Goal: Information Seeking & Learning: Learn about a topic

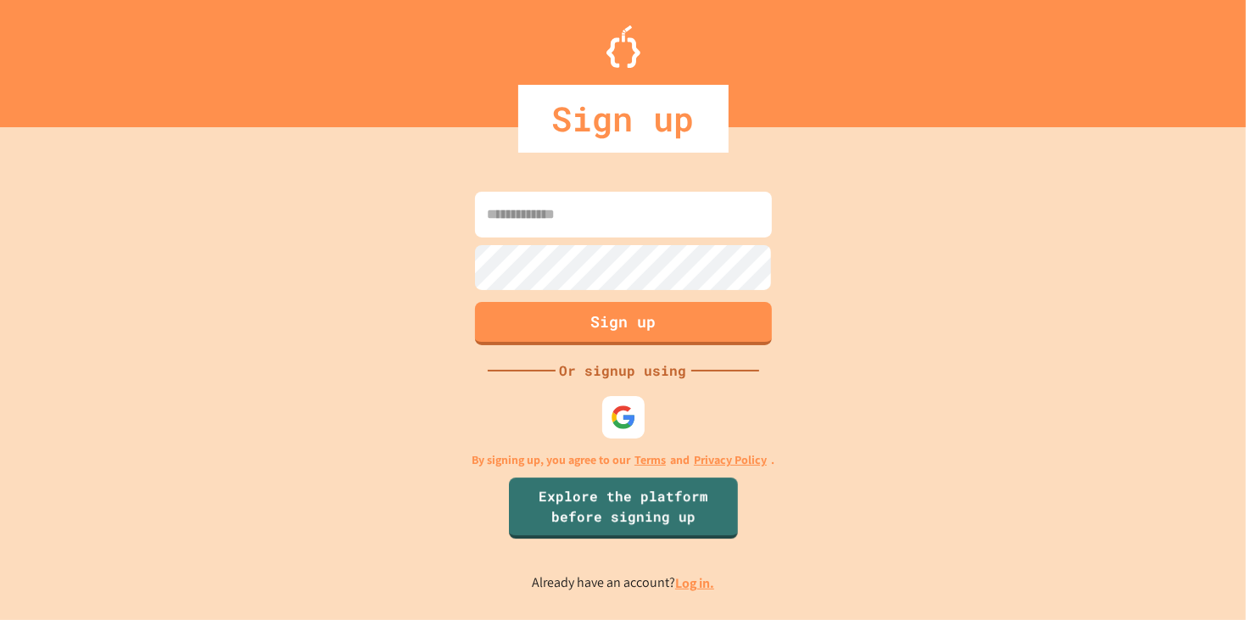
click at [691, 585] on link "Log in." at bounding box center [694, 583] width 39 height 18
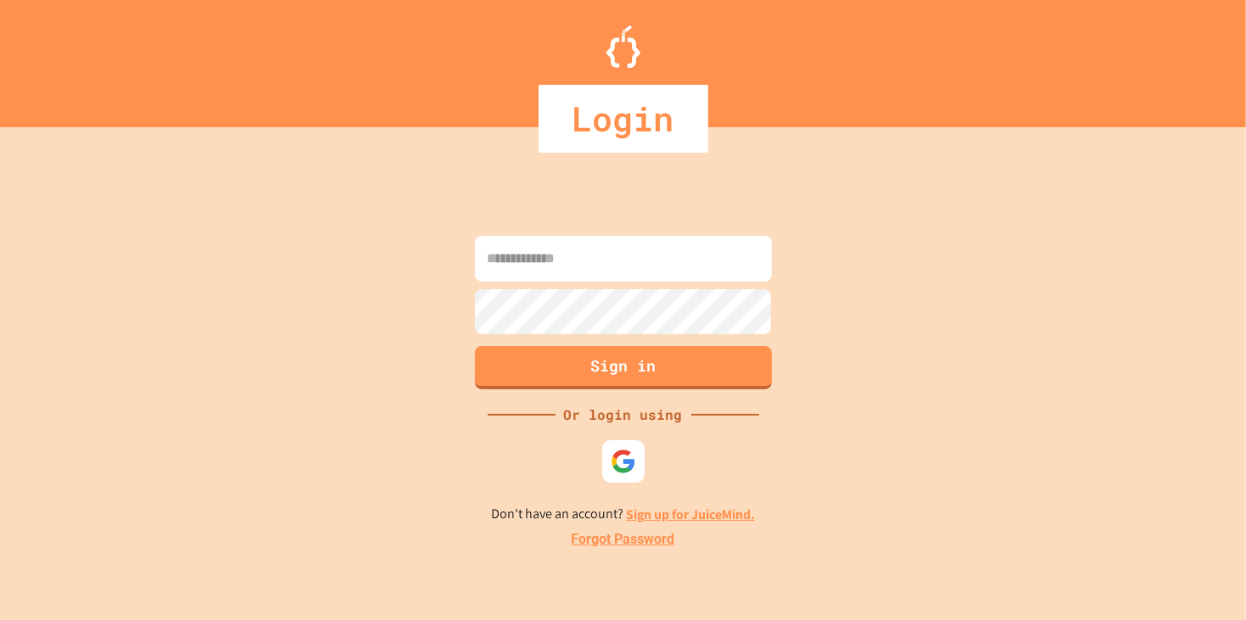
click at [580, 279] on input at bounding box center [623, 259] width 297 height 46
click at [562, 265] on input at bounding box center [623, 259] width 297 height 46
type input "**********"
click at [629, 364] on button "Sign in" at bounding box center [623, 366] width 303 height 44
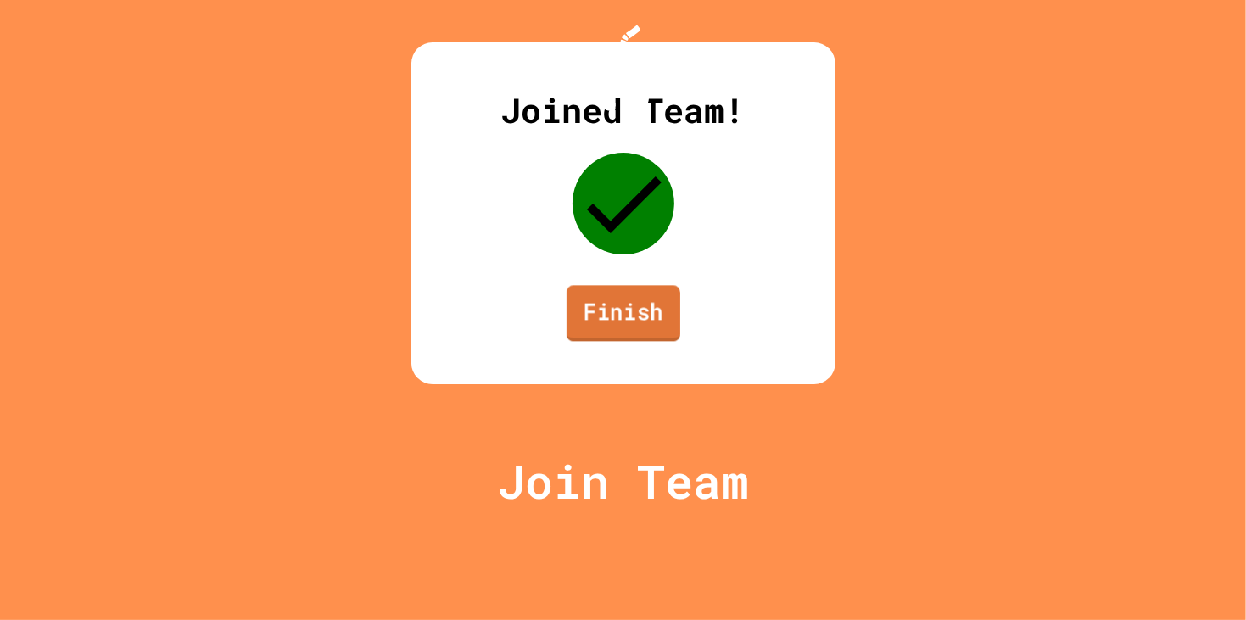
click at [604, 341] on link "Finish" at bounding box center [624, 313] width 114 height 56
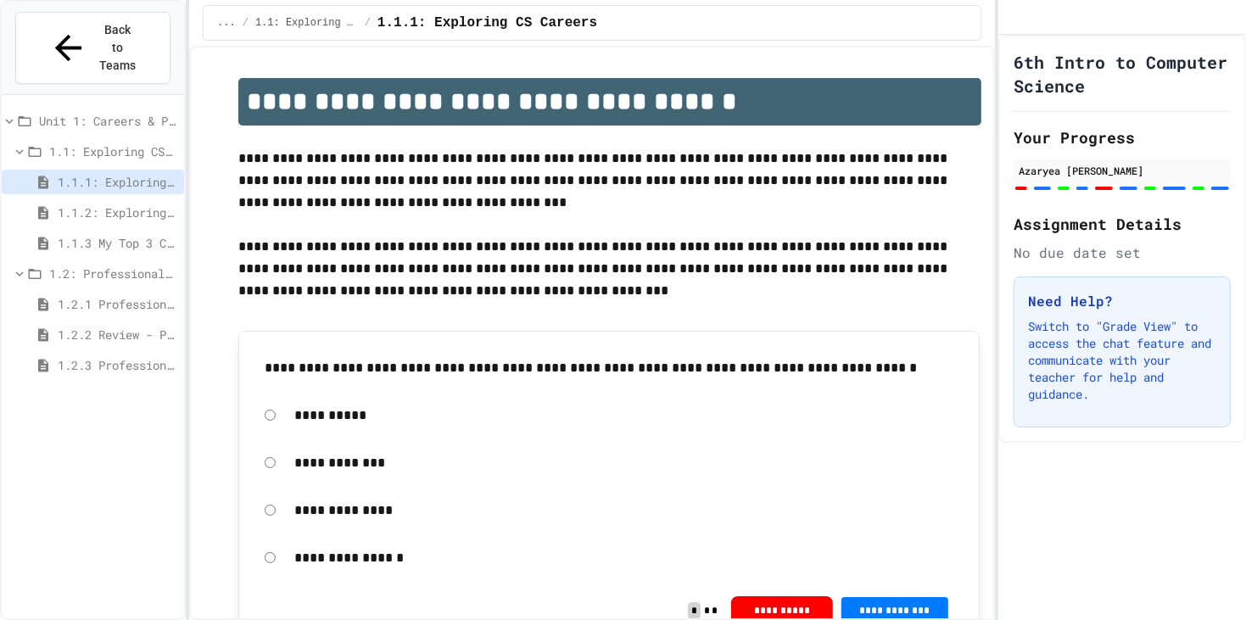
click at [62, 356] on span "1.2.3 Professional Communication Challenge" at bounding box center [118, 365] width 120 height 18
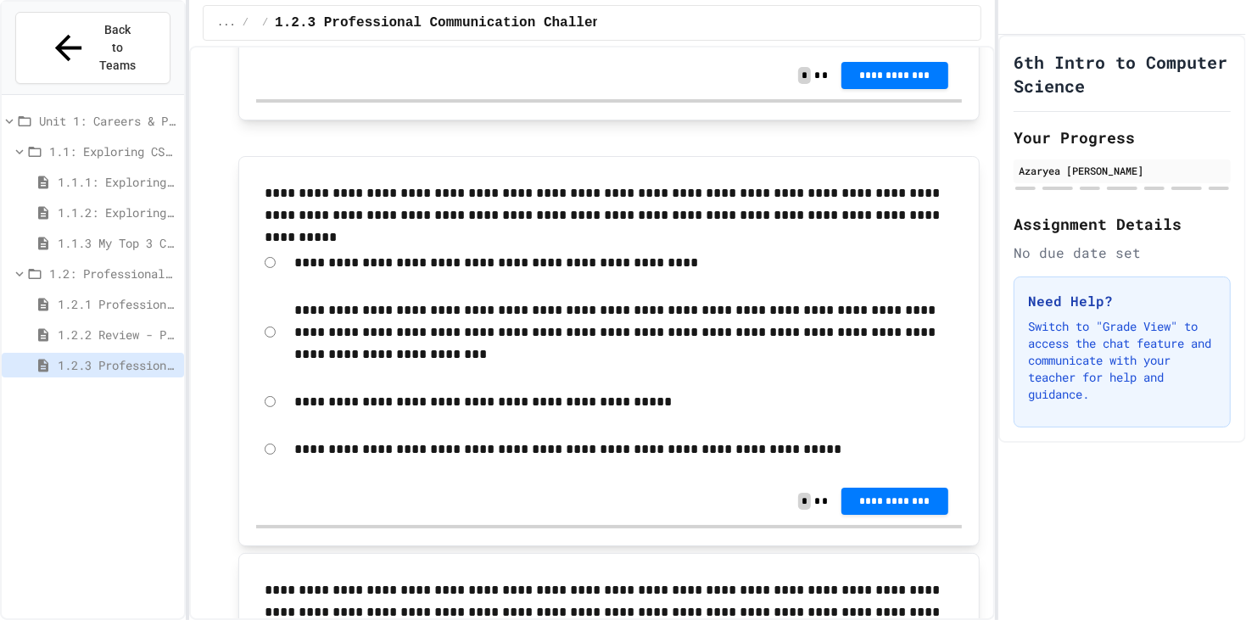
scroll to position [879, 0]
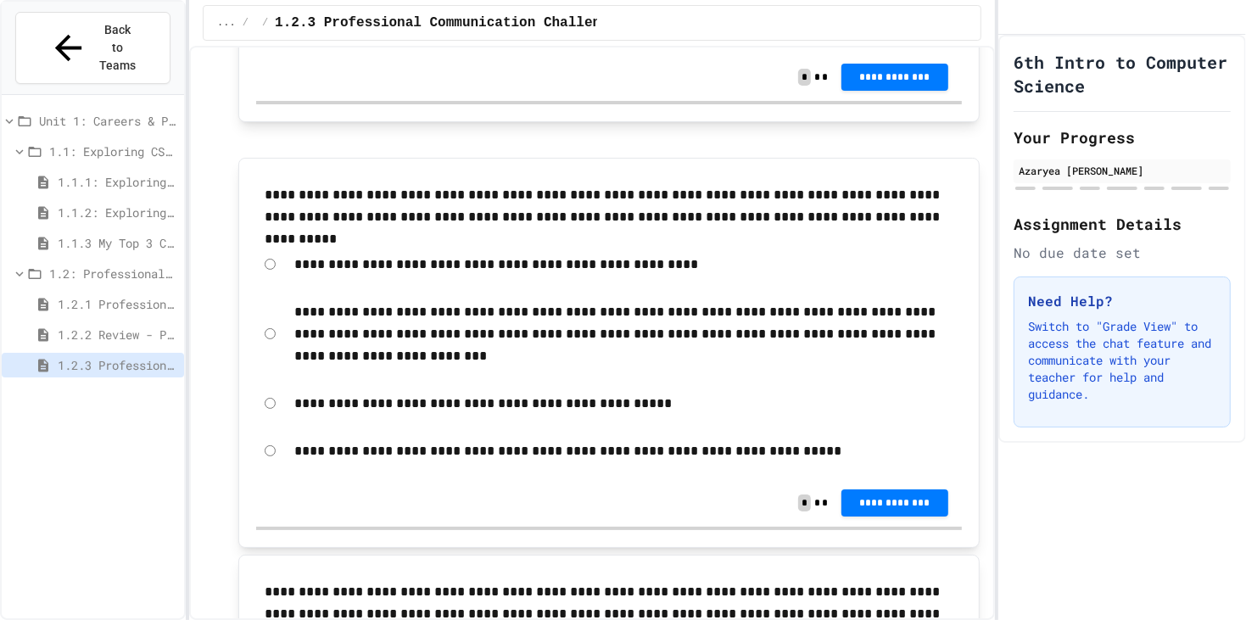
click at [107, 326] on span "1.2.2 Review - Professional Communication" at bounding box center [118, 335] width 120 height 18
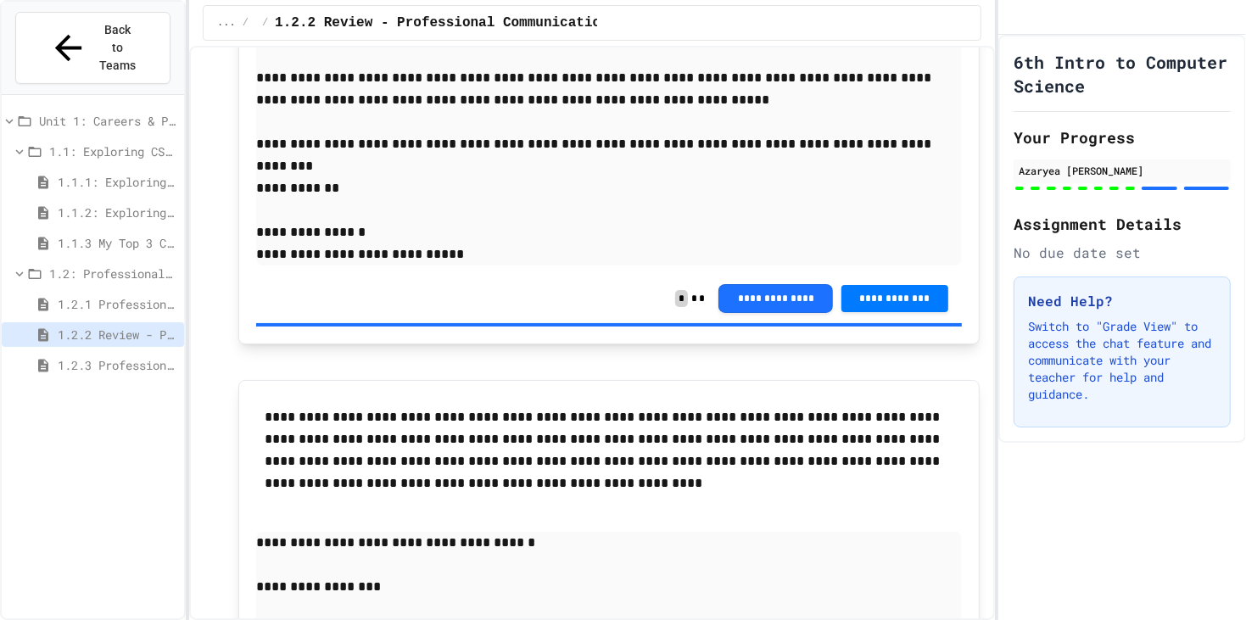
scroll to position [4251, 0]
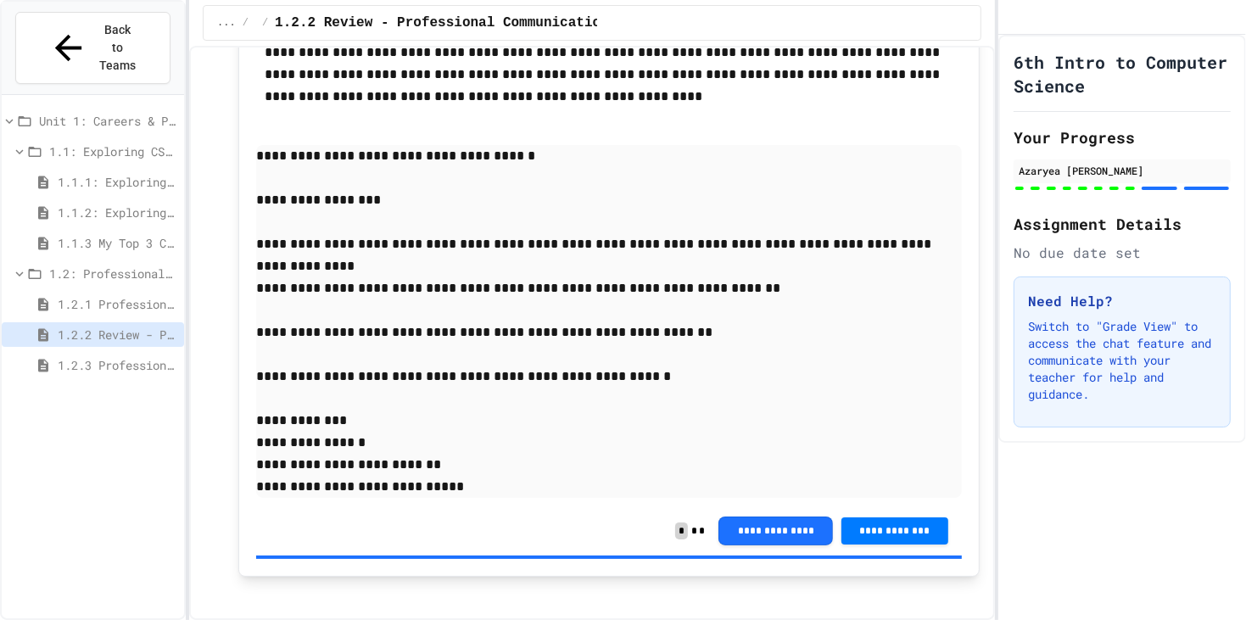
click at [173, 356] on span "1.2.3 Professional Communication Challenge" at bounding box center [118, 365] width 120 height 18
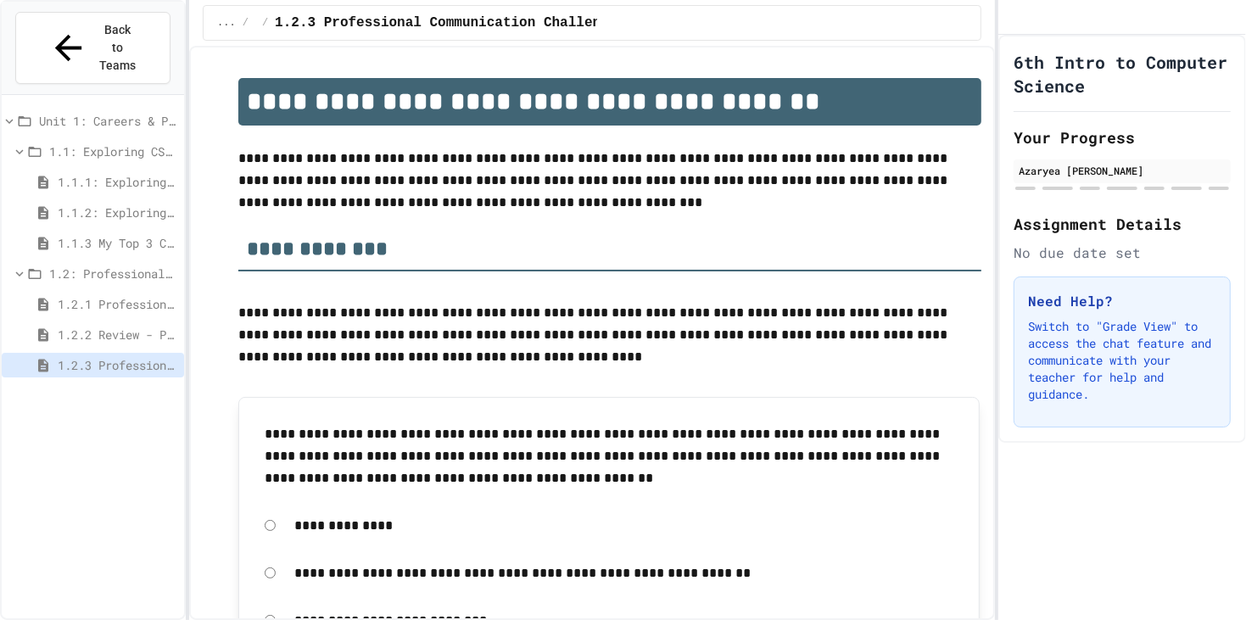
scroll to position [206, 0]
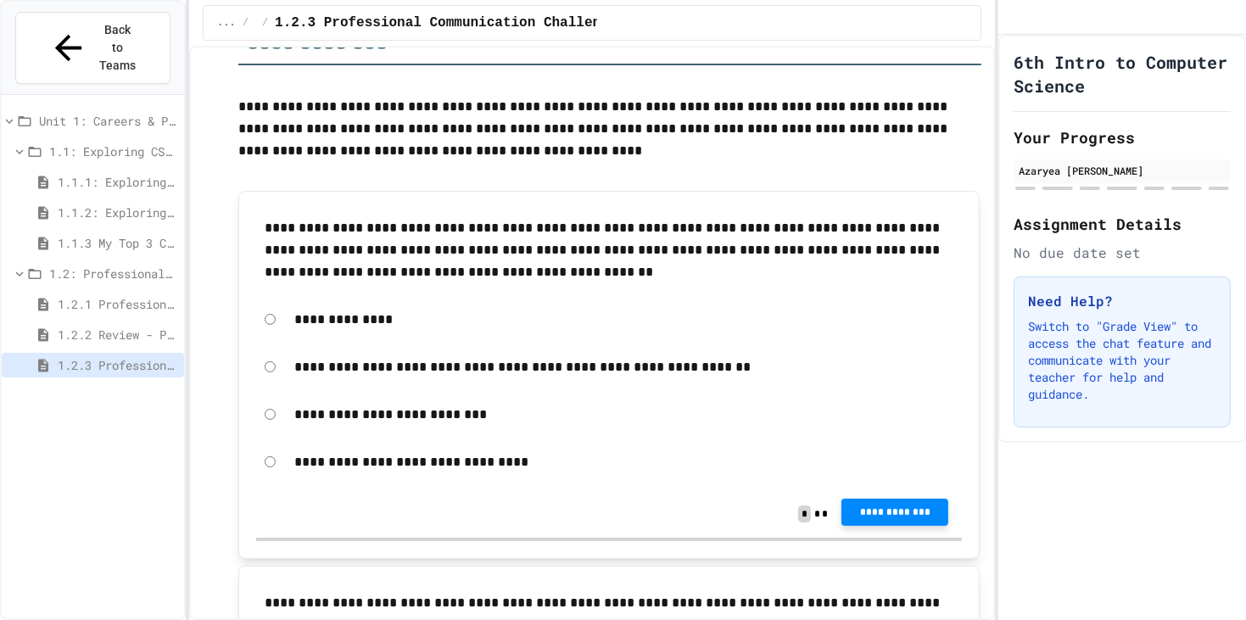
click at [875, 500] on button "**********" at bounding box center [895, 512] width 107 height 27
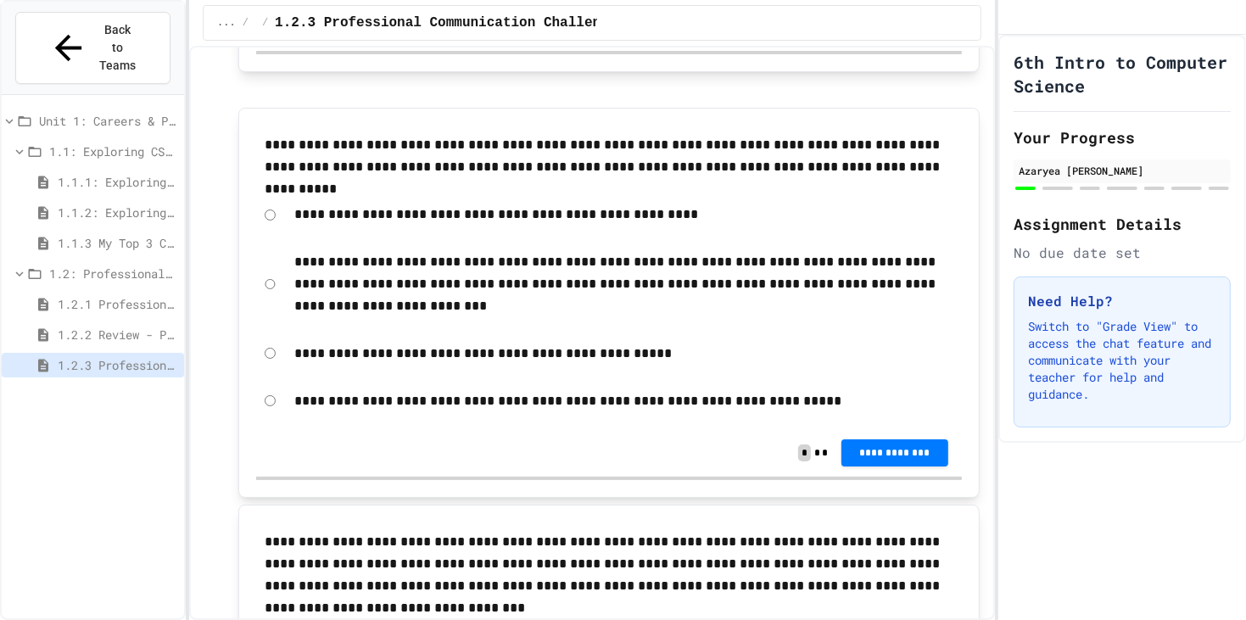
scroll to position [969, 0]
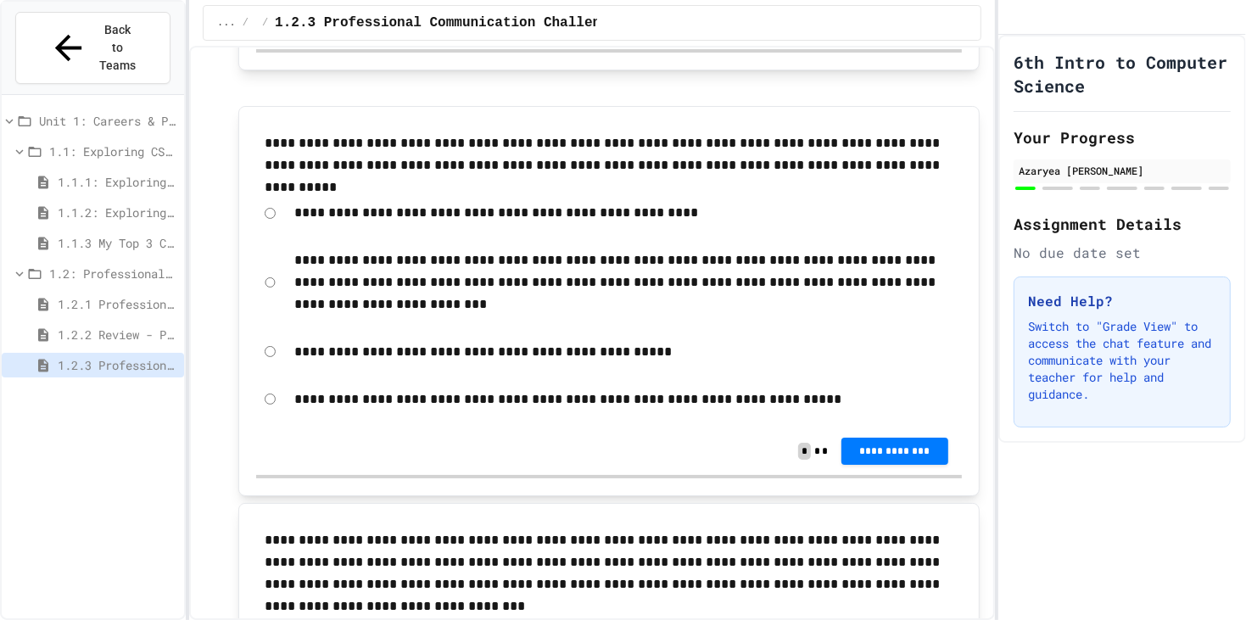
click at [260, 288] on div "**********" at bounding box center [609, 282] width 706 height 83
click at [275, 282] on div "**********" at bounding box center [609, 282] width 706 height 83
click at [861, 445] on span "**********" at bounding box center [895, 450] width 80 height 14
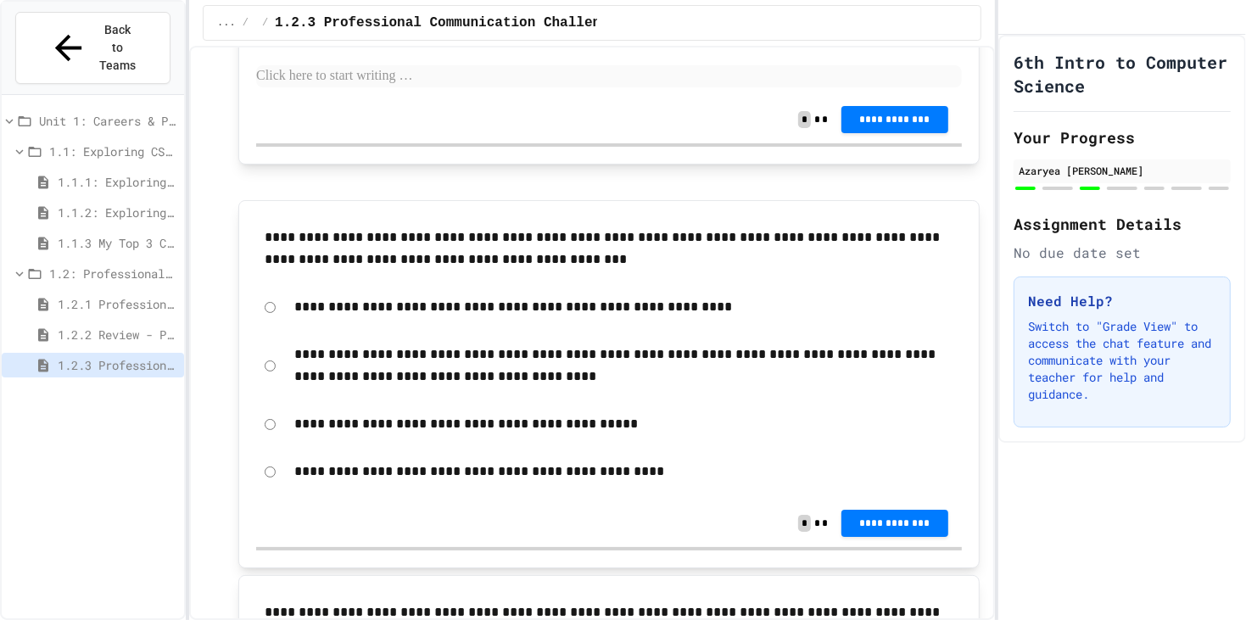
scroll to position [1605, 0]
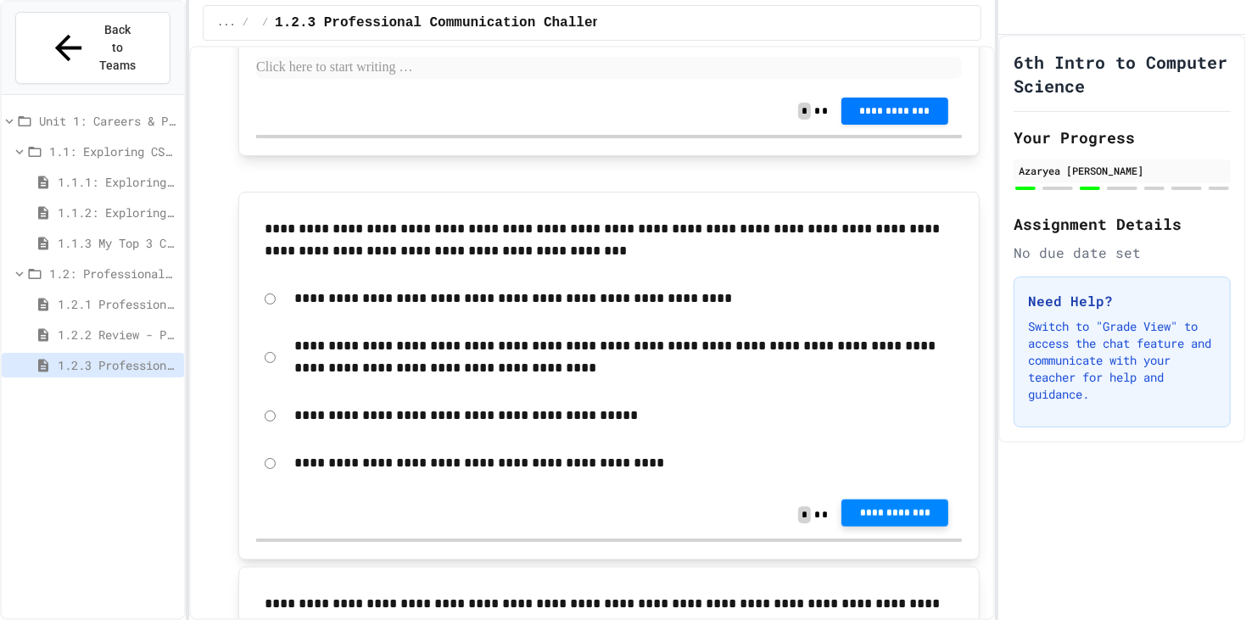
click at [903, 517] on button "**********" at bounding box center [895, 513] width 107 height 27
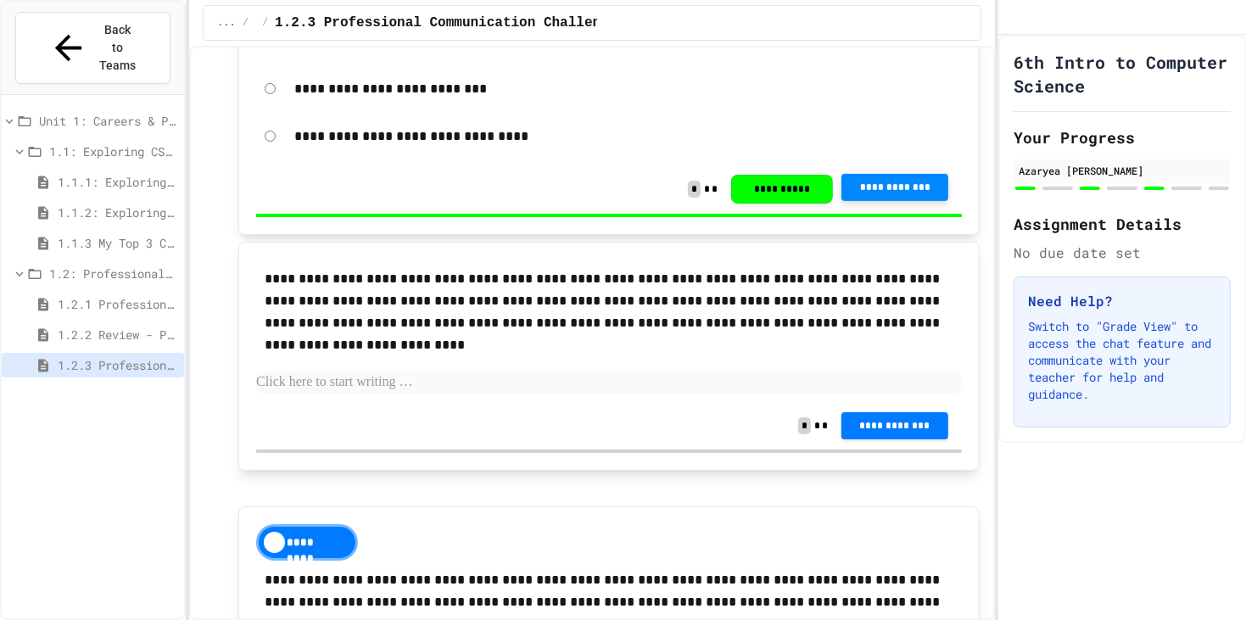
scroll to position [570, 0]
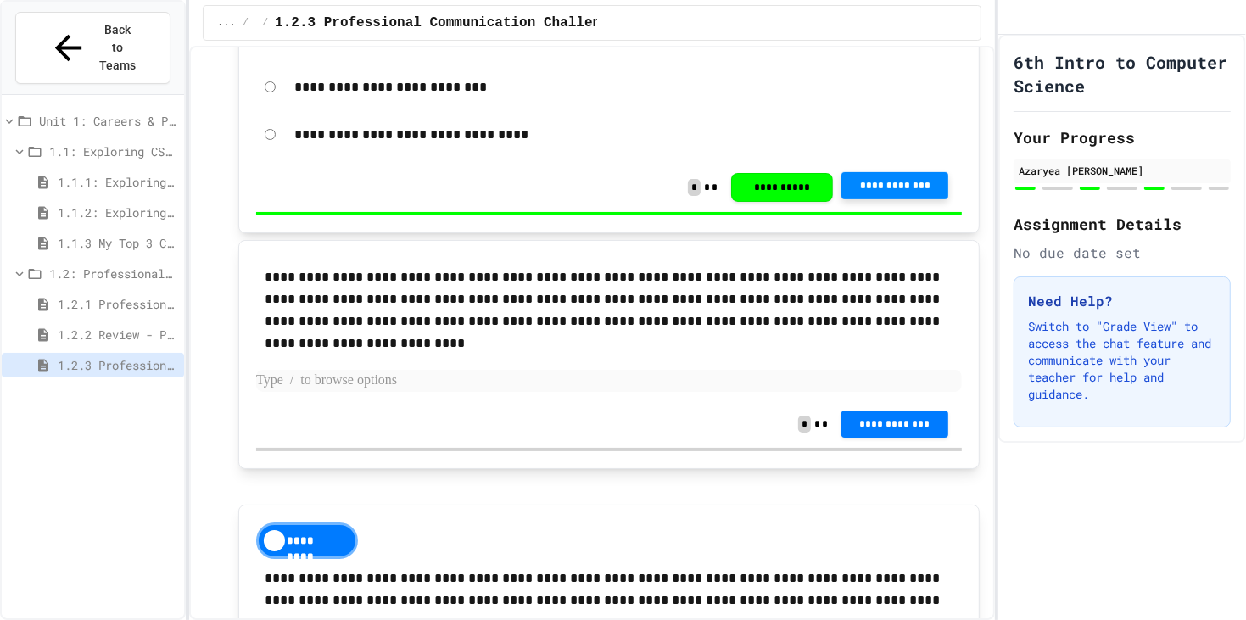
click at [500, 374] on p at bounding box center [609, 381] width 706 height 22
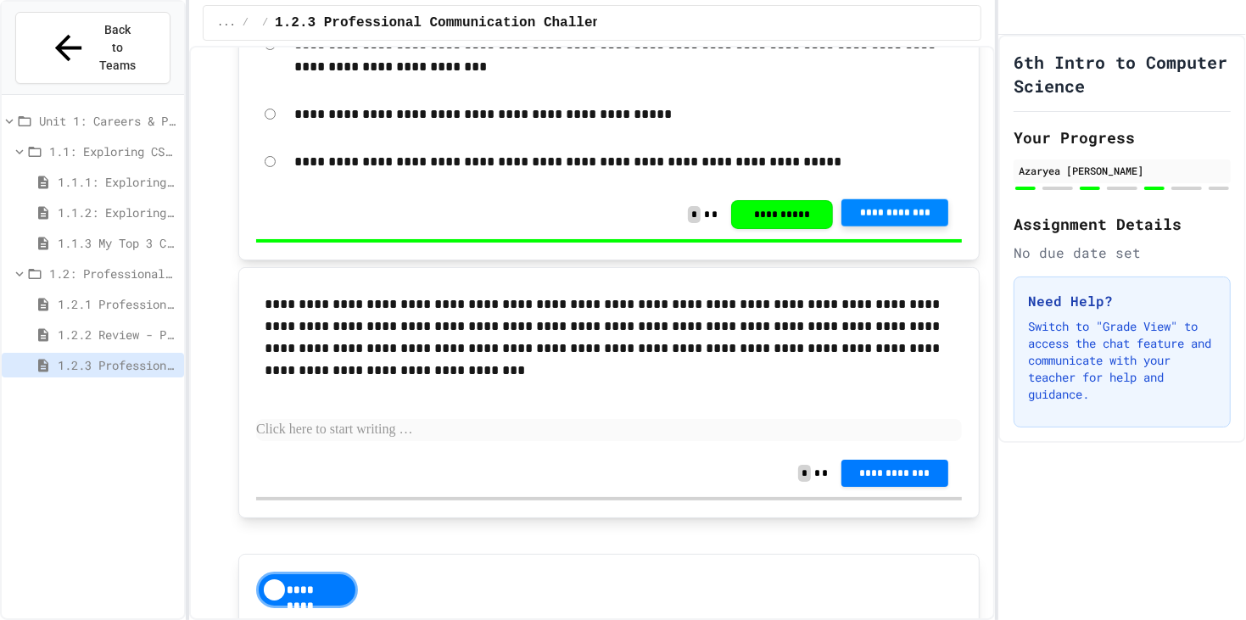
scroll to position [1250, 0]
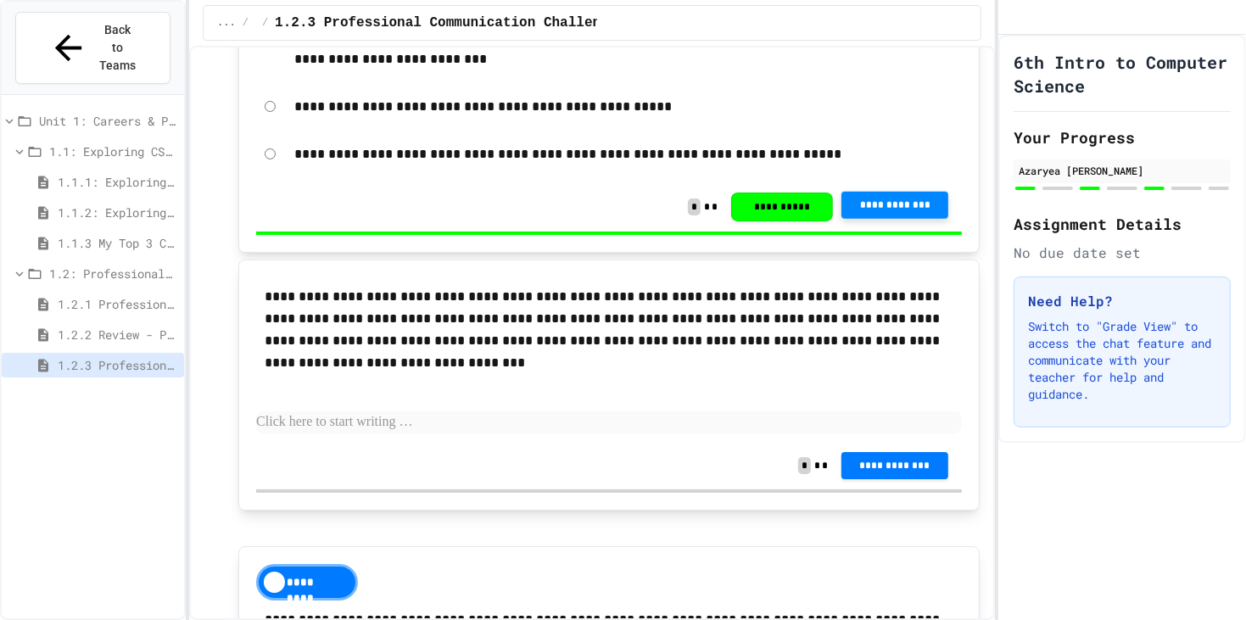
click at [510, 413] on p at bounding box center [609, 422] width 706 height 22
click at [388, 354] on p "**********" at bounding box center [610, 330] width 690 height 88
click at [419, 411] on p "**********" at bounding box center [609, 422] width 707 height 22
click at [178, 476] on div "Unit 1: Careers & Professionalism 1.1: Exploring CS Careers 1.1.1: Exploring CS…" at bounding box center [93, 375] width 182 height 547
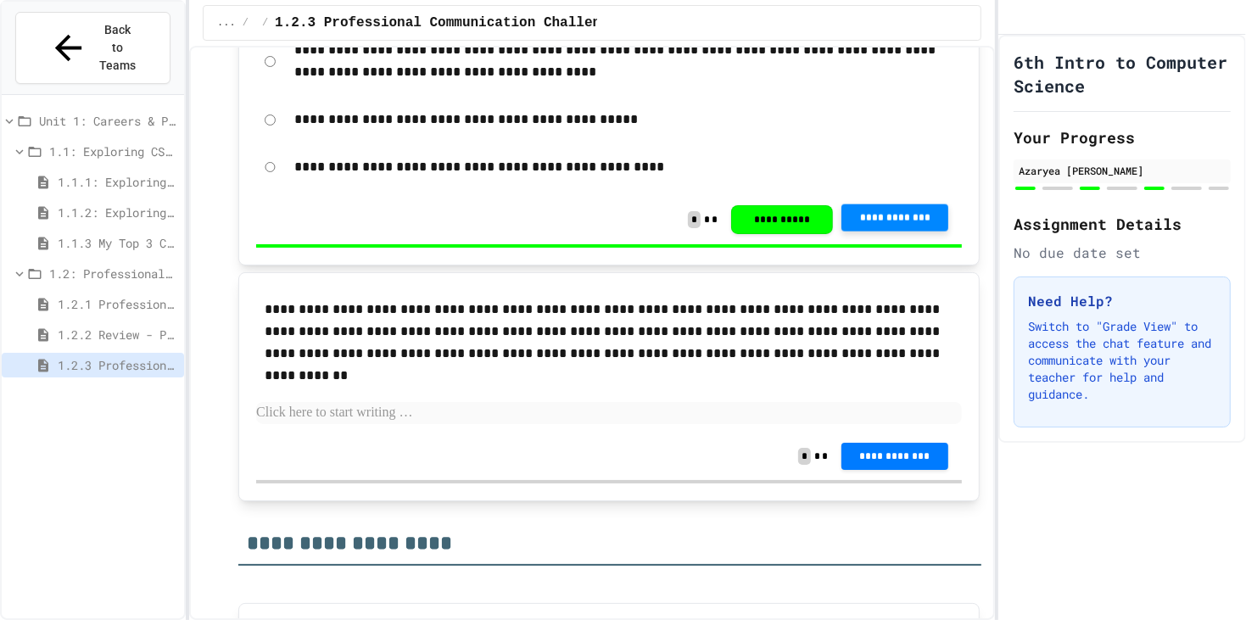
scroll to position [2201, 0]
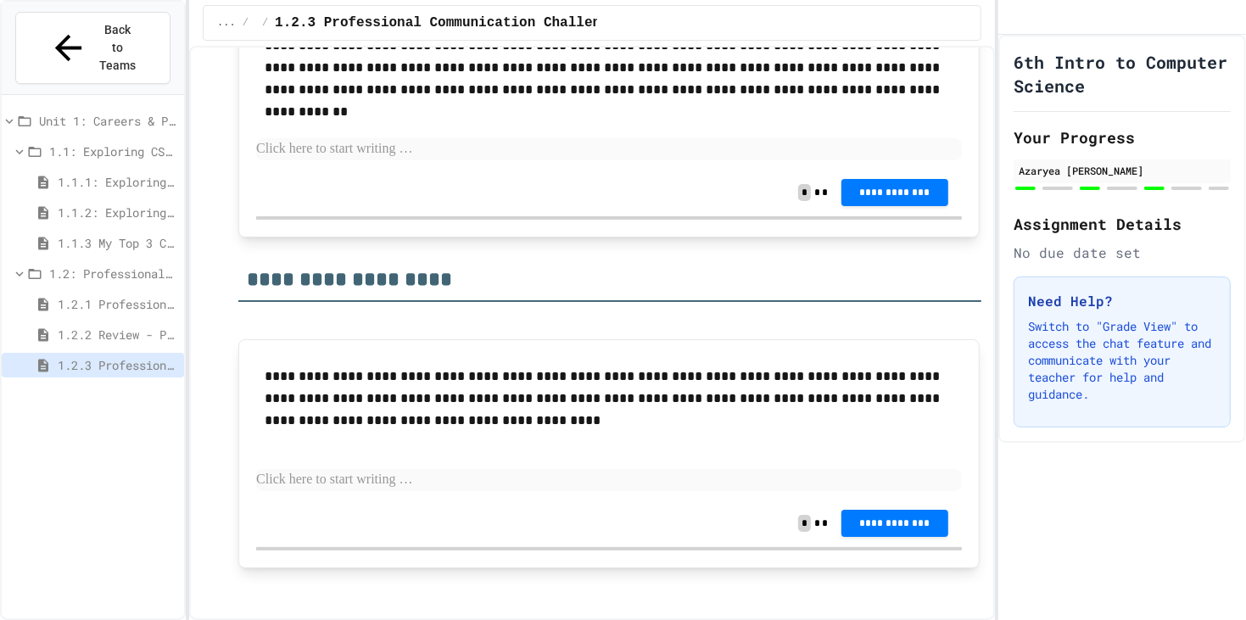
click at [93, 173] on span "1.1.1: Exploring CS Careers" at bounding box center [118, 182] width 120 height 18
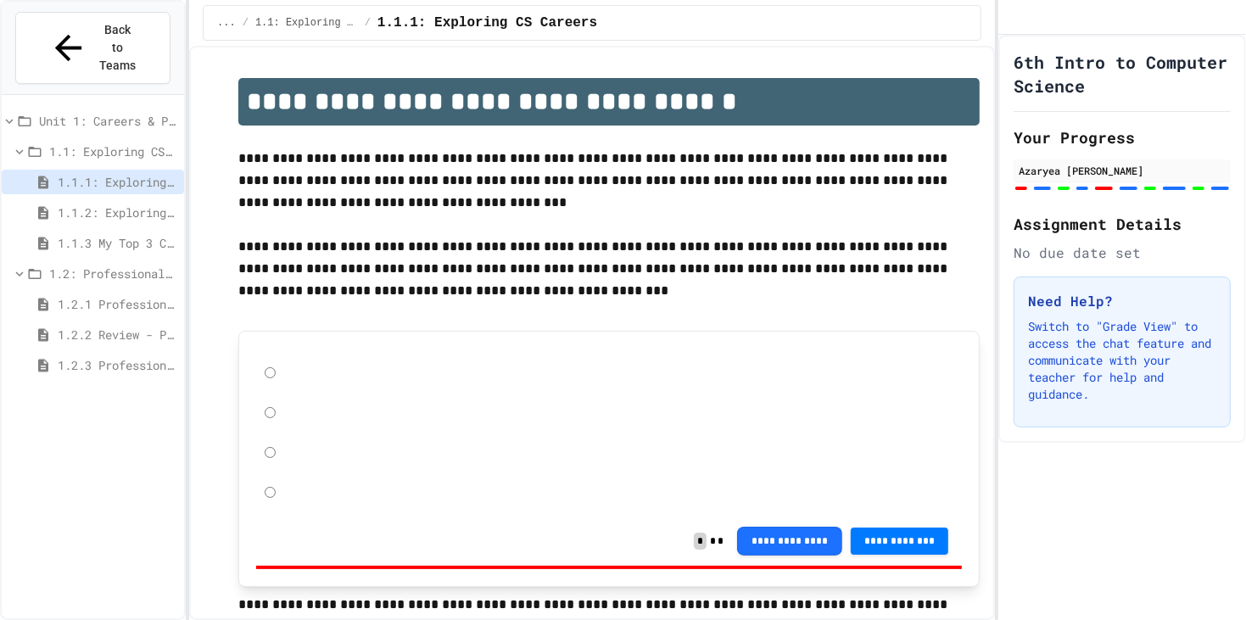
click at [98, 204] on span "1.1.2: Exploring CS Careers - Review" at bounding box center [118, 213] width 120 height 18
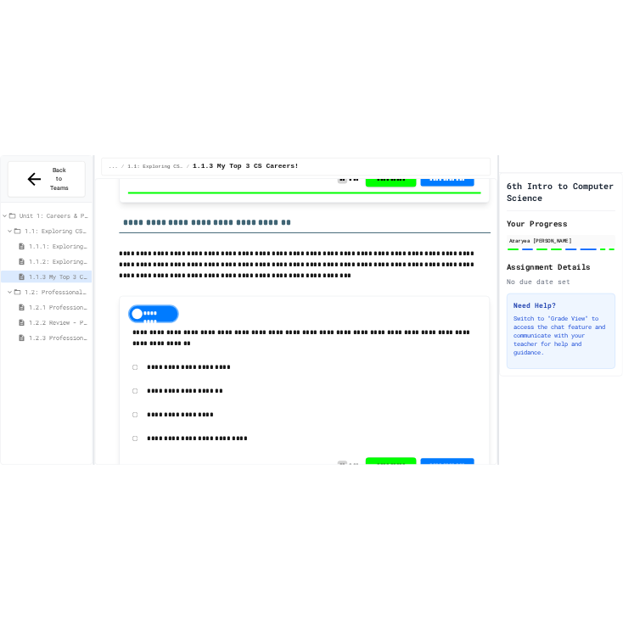
scroll to position [1665, 0]
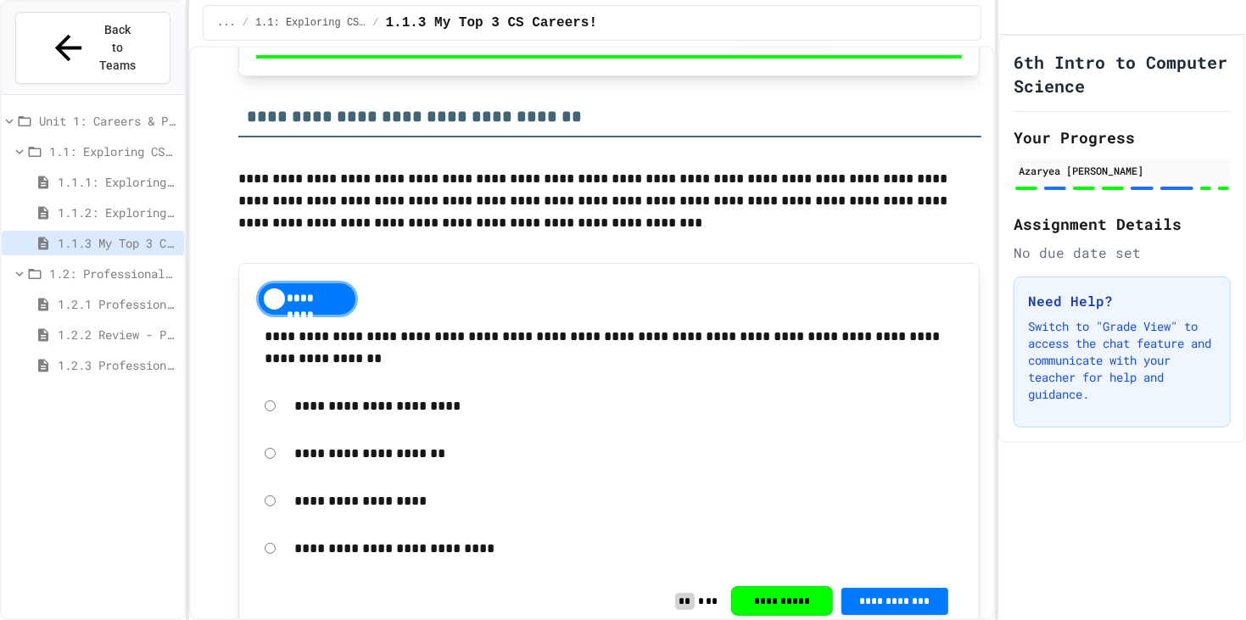
click at [98, 143] on span "1.1: Exploring CS Careers" at bounding box center [113, 152] width 128 height 18
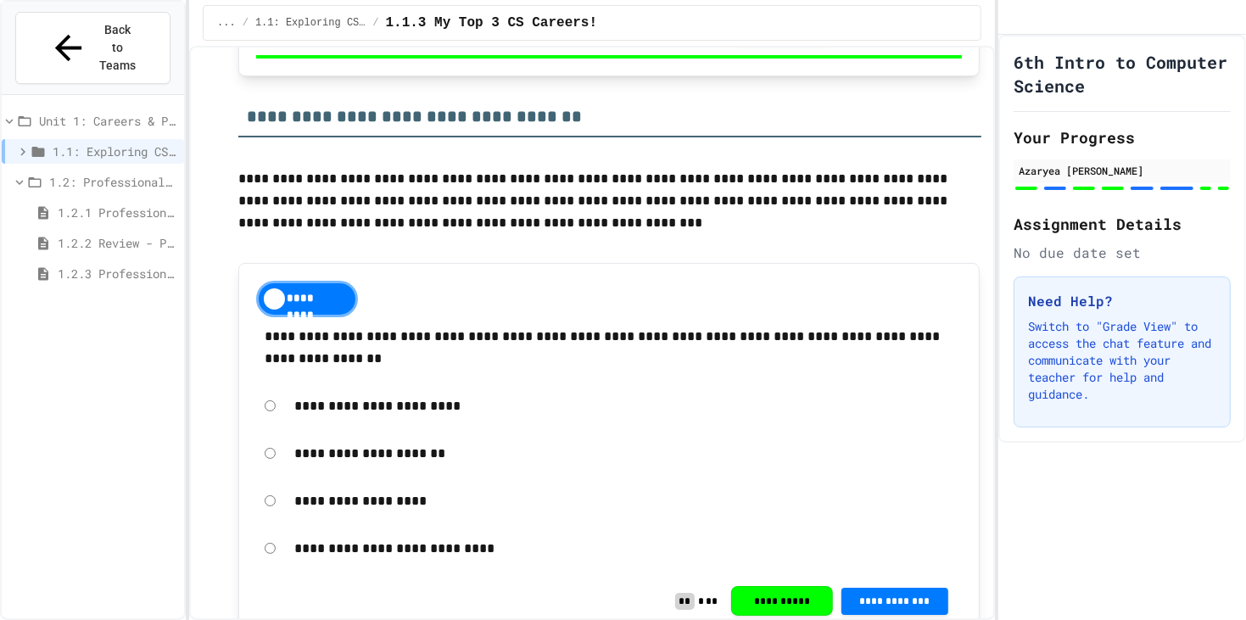
click at [98, 143] on span "1.1: Exploring CS Careers" at bounding box center [115, 152] width 125 height 18
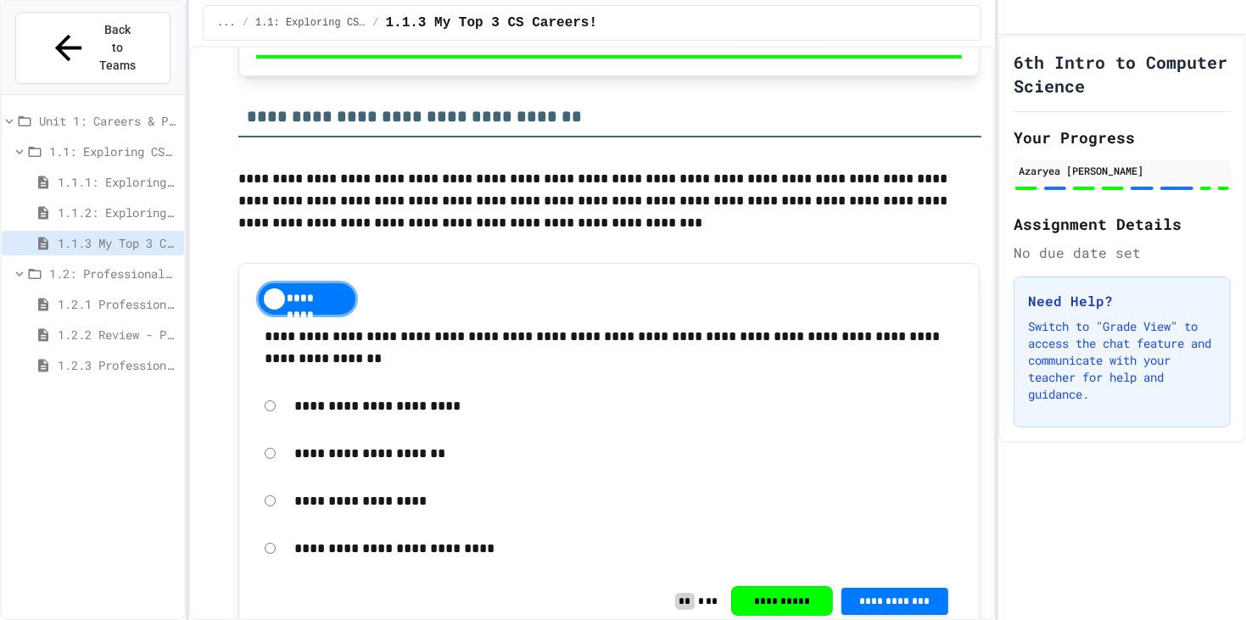
click at [104, 261] on div "1.2: Professional Communication" at bounding box center [93, 276] width 182 height 31
click at [87, 265] on span "1.2: Professional Communication" at bounding box center [113, 274] width 128 height 18
click at [131, 173] on span "1.1.1: Exploring CS Careers" at bounding box center [118, 182] width 120 height 18
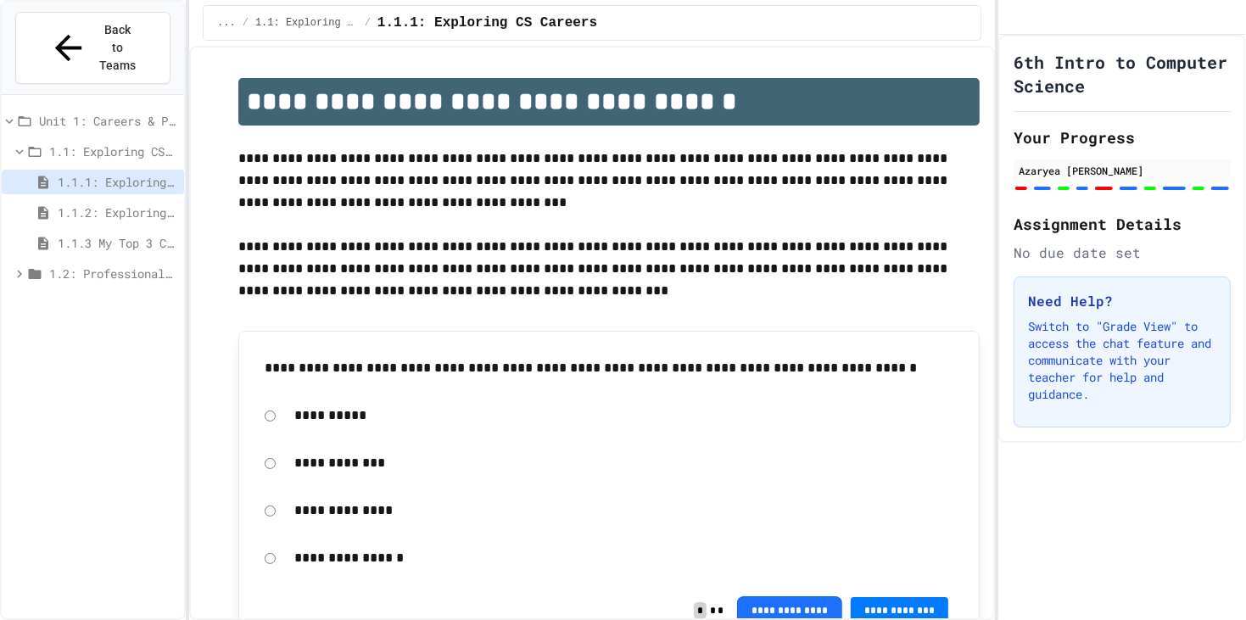
click at [80, 112] on span "Unit 1: Careers & Professionalism" at bounding box center [108, 121] width 138 height 18
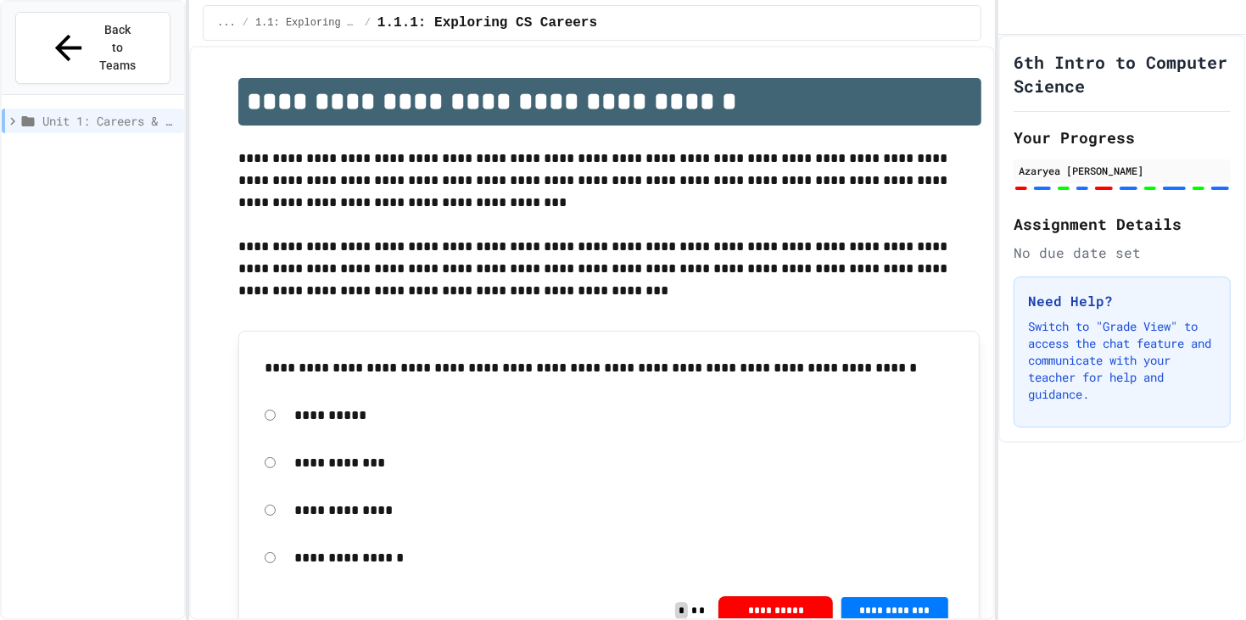
click at [80, 112] on span "Unit 1: Careers & Professionalism" at bounding box center [109, 121] width 135 height 18
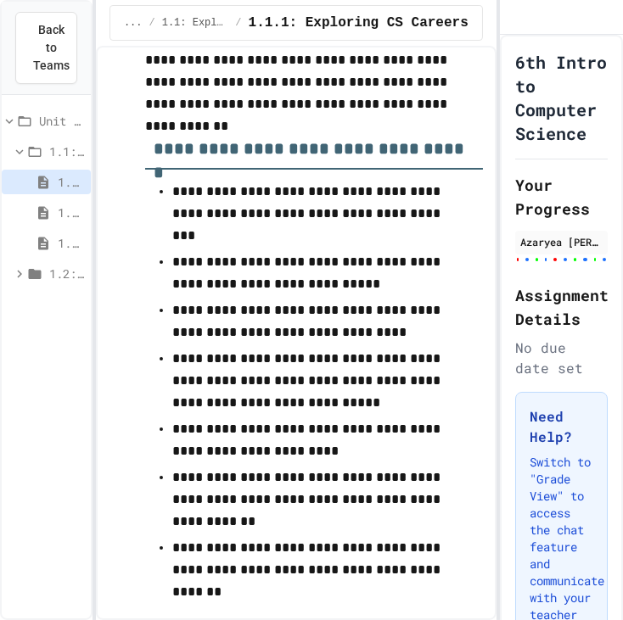
scroll to position [9910, 0]
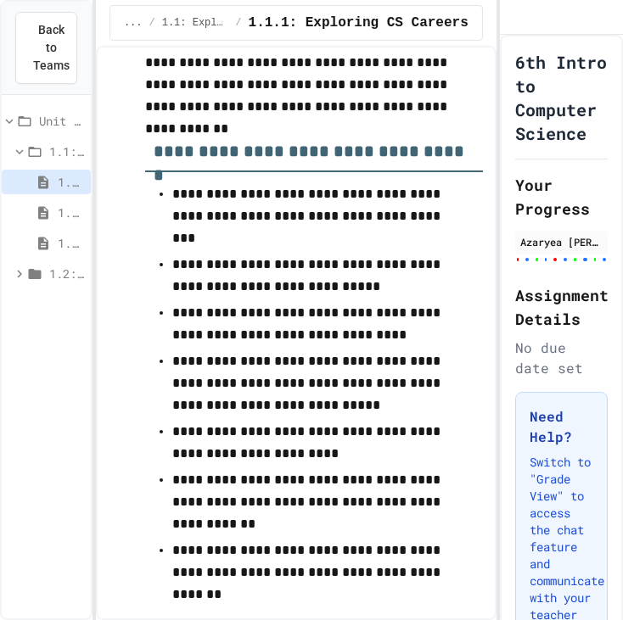
click at [51, 214] on icon at bounding box center [43, 212] width 15 height 15
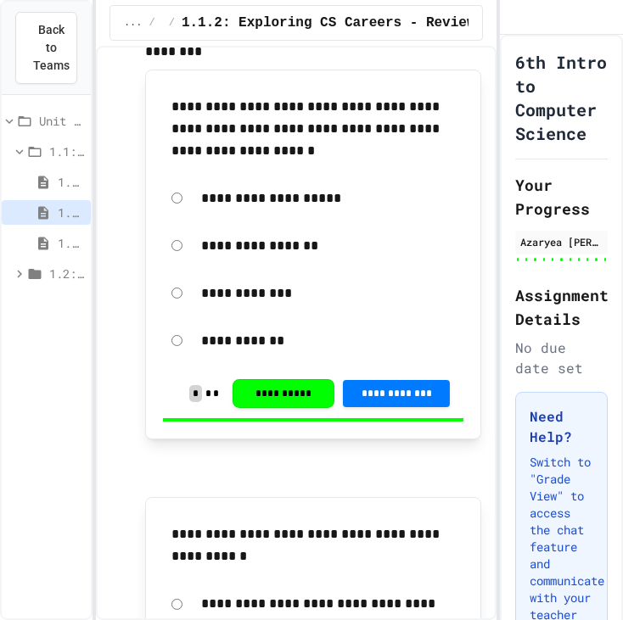
scroll to position [162, 0]
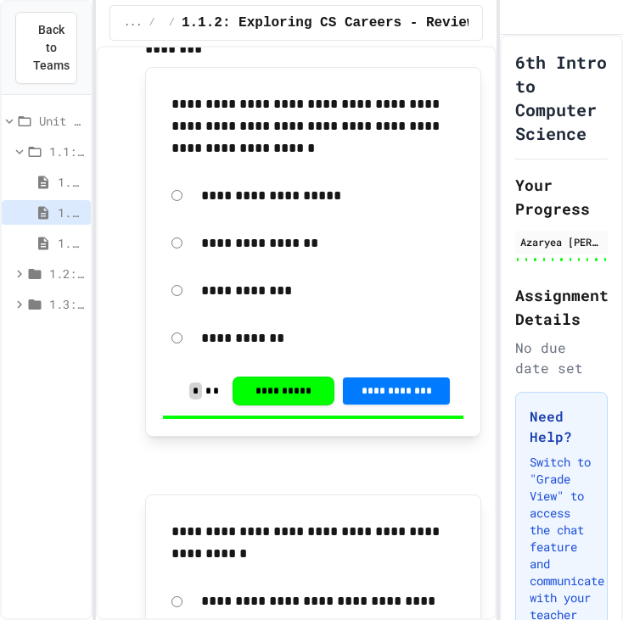
click at [64, 252] on div "1.1.3 My Top 3 CS Careers!" at bounding box center [46, 243] width 89 height 25
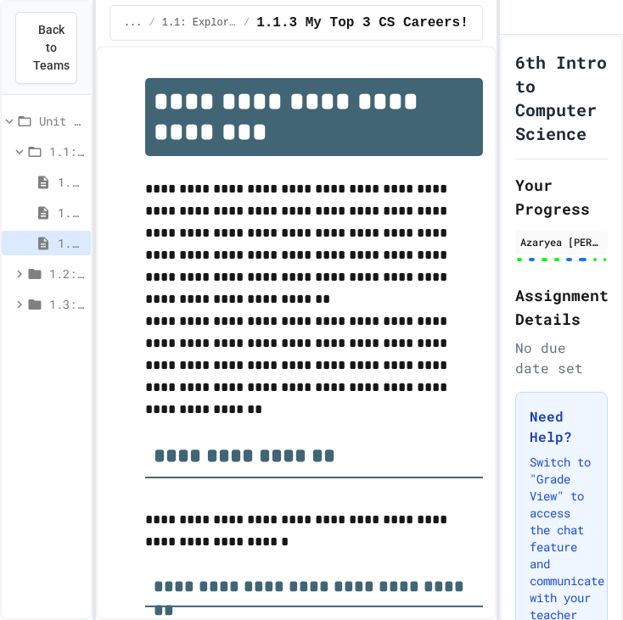
click at [51, 185] on icon at bounding box center [43, 182] width 15 height 15
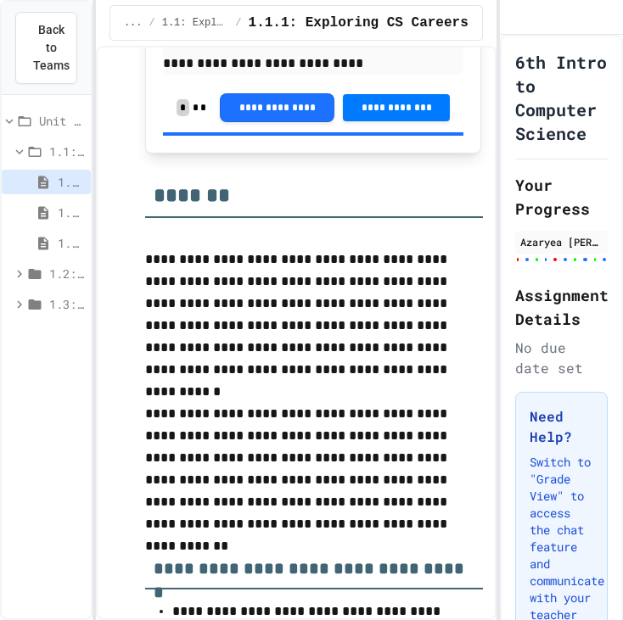
scroll to position [9460, 0]
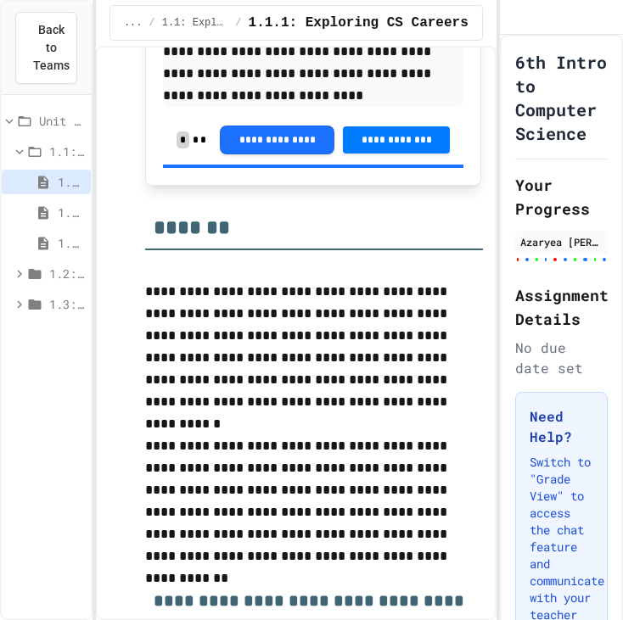
click at [71, 215] on span "1.1.2: Exploring CS Careers - Review" at bounding box center [71, 213] width 26 height 18
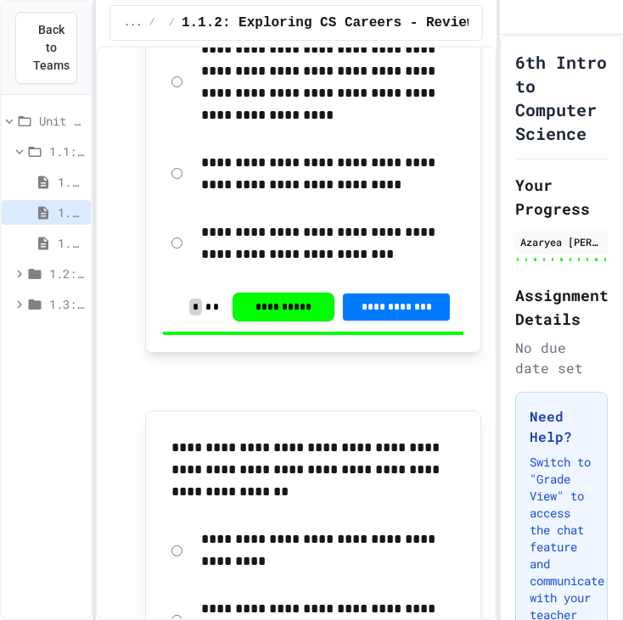
scroll to position [4773, 0]
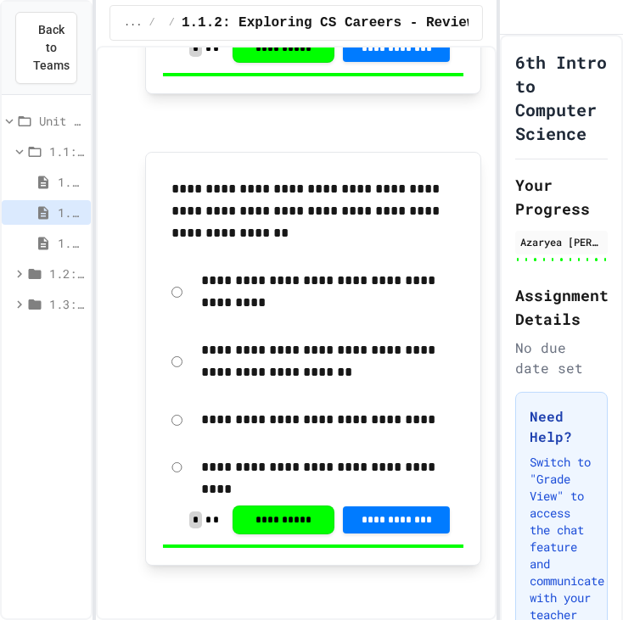
click at [64, 242] on span "1.1.3 My Top 3 CS Careers!" at bounding box center [71, 243] width 26 height 18
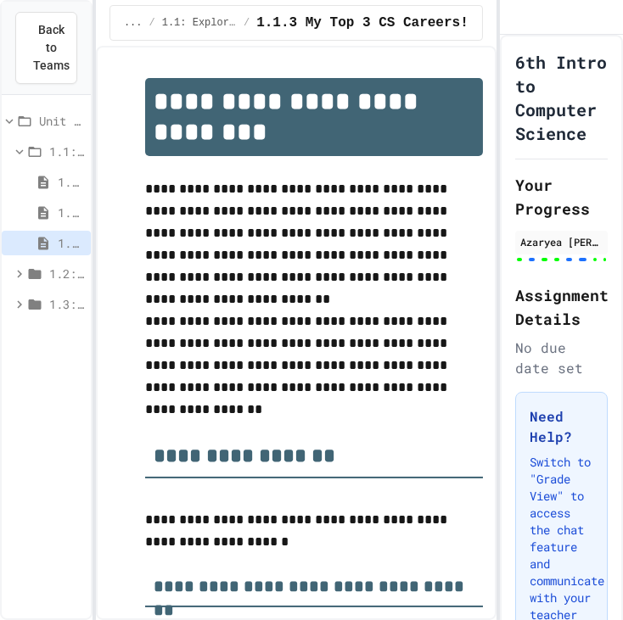
scroll to position [3, 0]
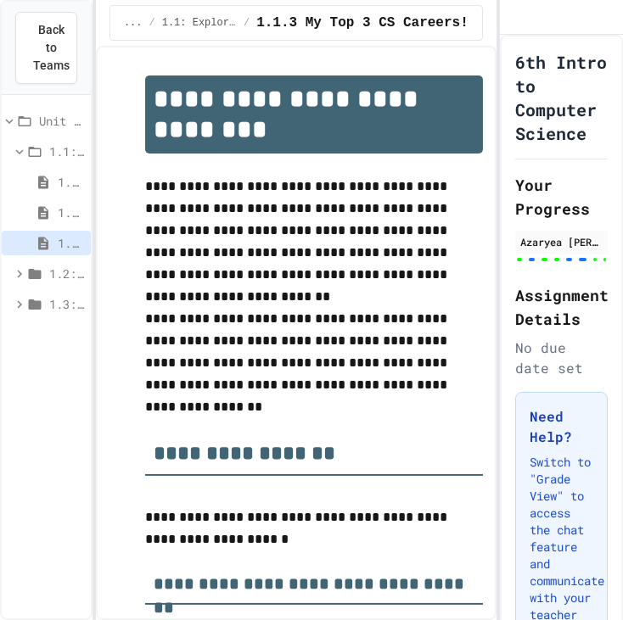
click at [48, 181] on icon at bounding box center [43, 182] width 10 height 13
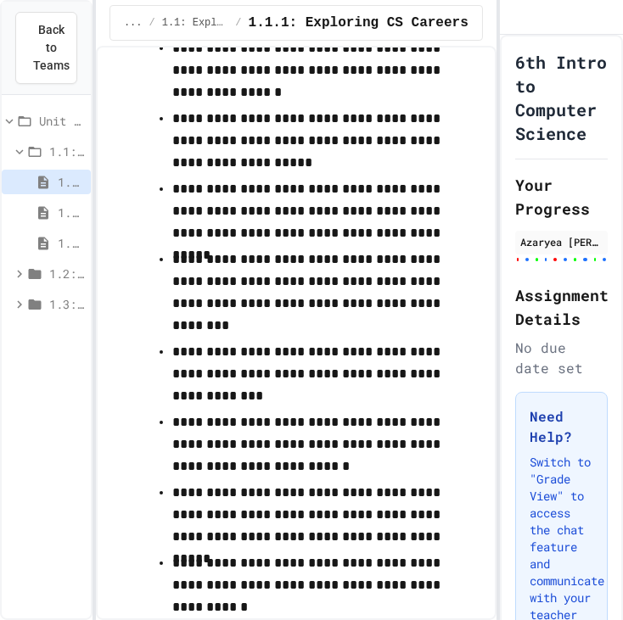
scroll to position [10612, 0]
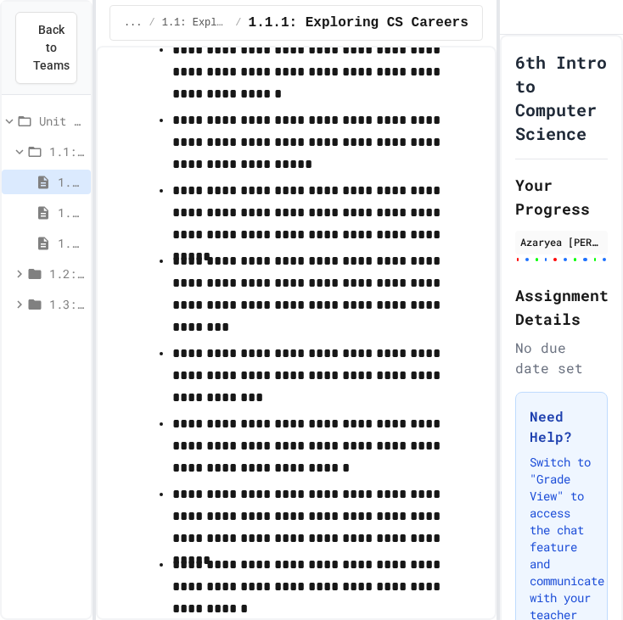
click at [172, 413] on p "**********" at bounding box center [313, 446] width 283 height 66
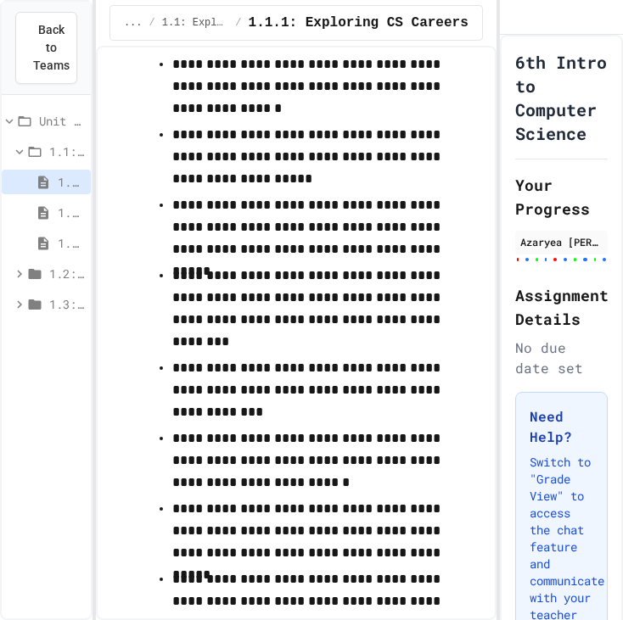
scroll to position [10594, 0]
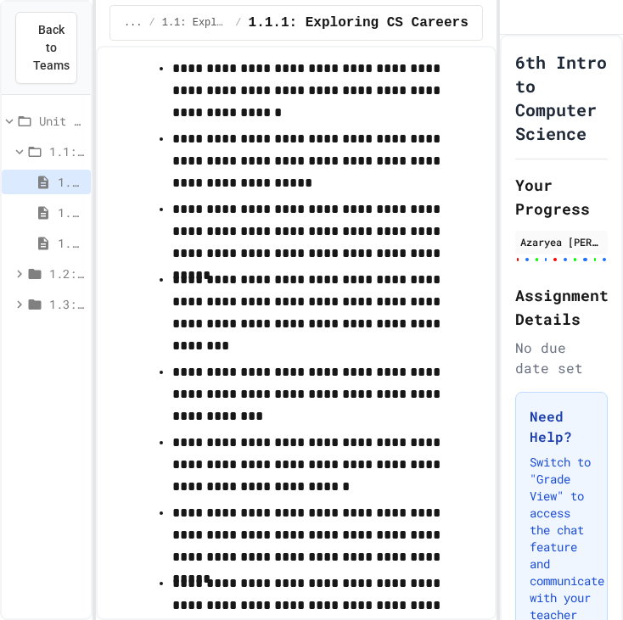
click at [56, 212] on div "1.1.2: Exploring CS Careers - Review" at bounding box center [46, 212] width 89 height 25
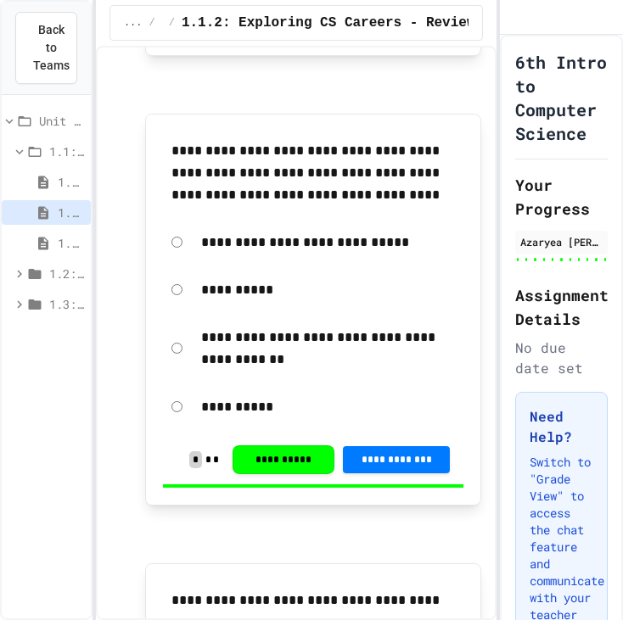
scroll to position [4773, 0]
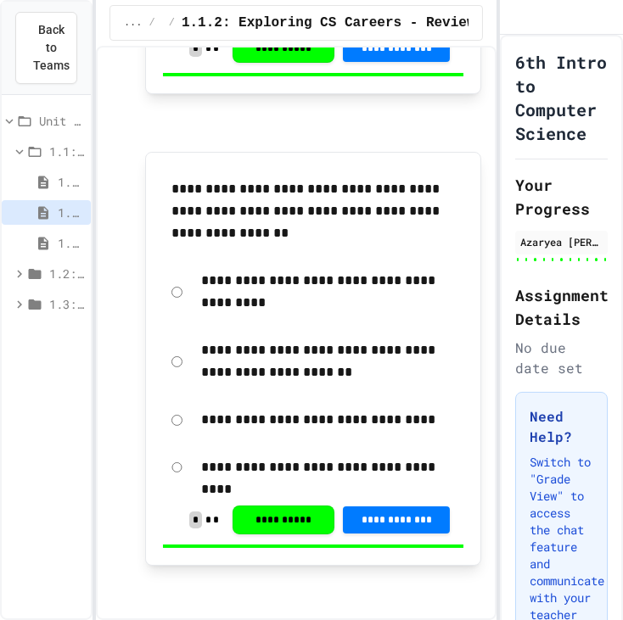
click at [51, 247] on icon at bounding box center [43, 243] width 15 height 15
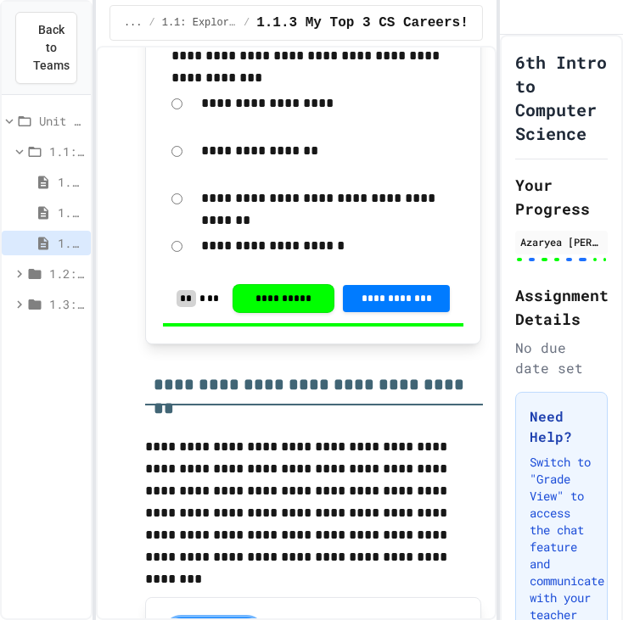
scroll to position [1827, 0]
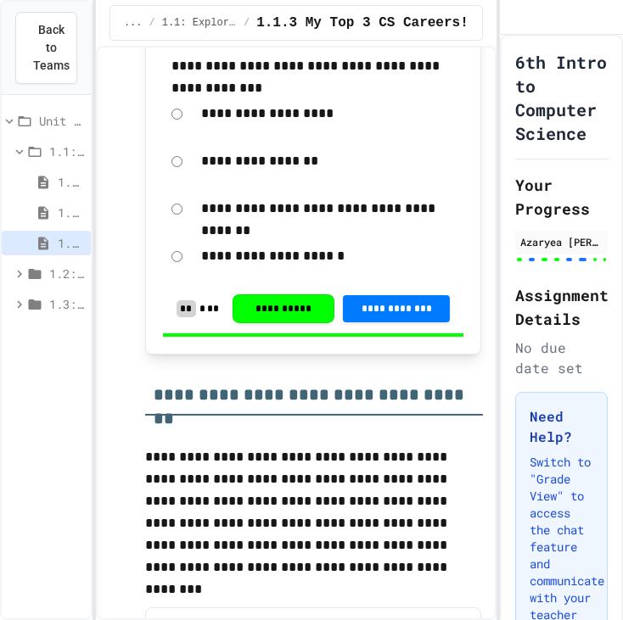
click at [51, 210] on icon at bounding box center [43, 212] width 15 height 15
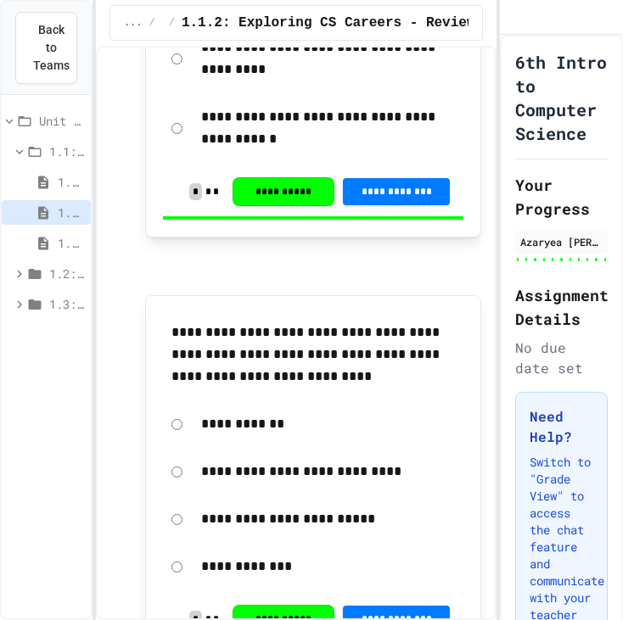
scroll to position [1134, 0]
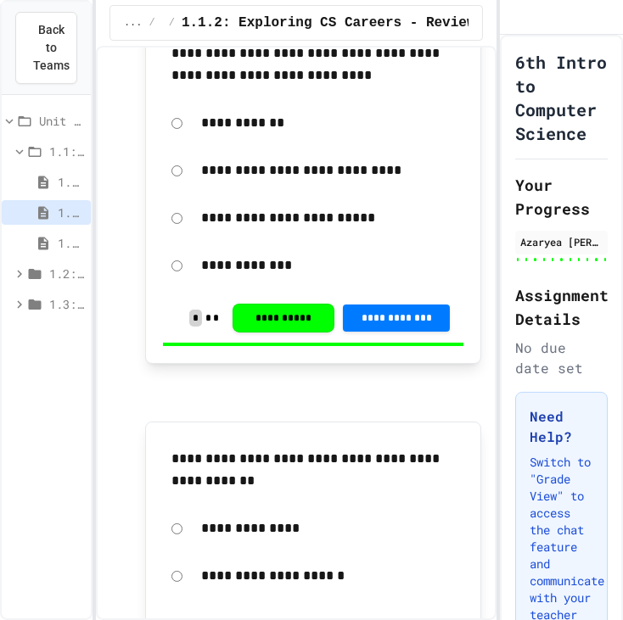
click at [51, 176] on icon at bounding box center [43, 182] width 15 height 15
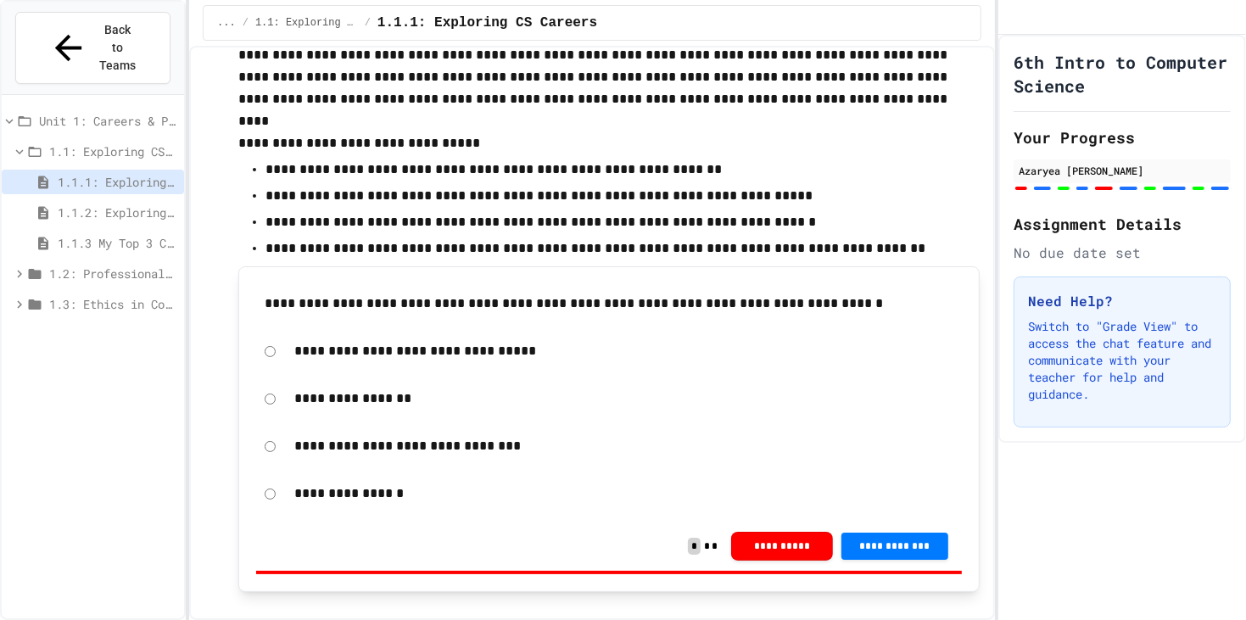
scroll to position [1686, 0]
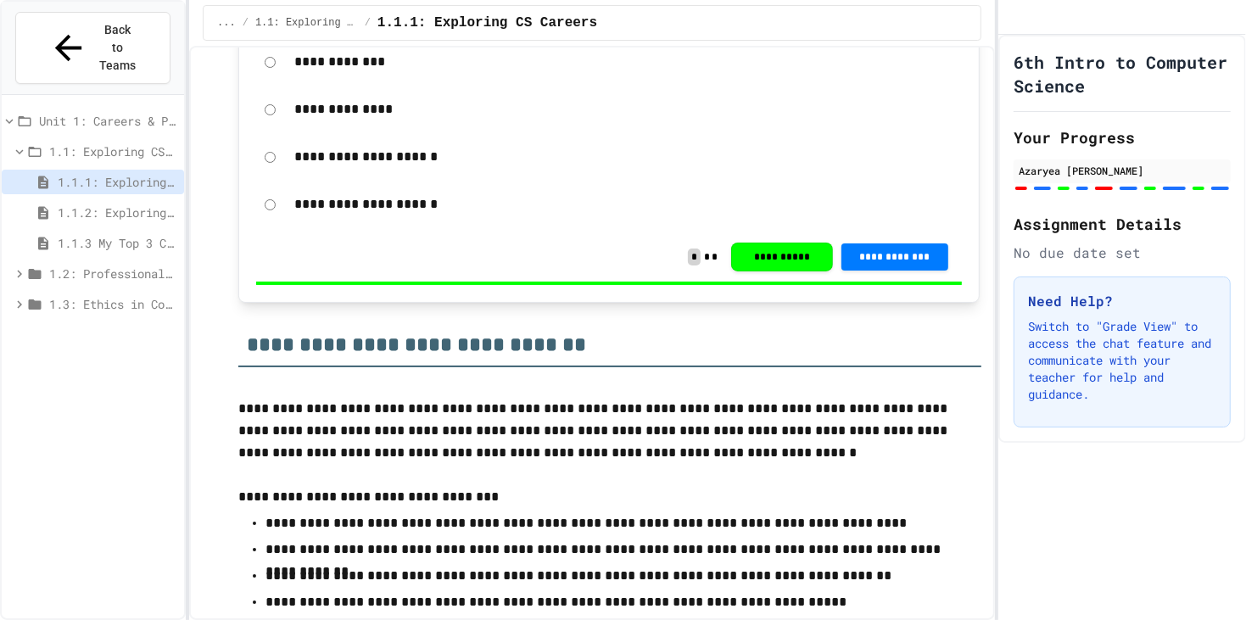
click at [154, 295] on span "1.3: Ethics in Computing" at bounding box center [113, 304] width 128 height 18
click at [146, 326] on span "1.3.1 Ethics in Computer Science" at bounding box center [118, 335] width 120 height 18
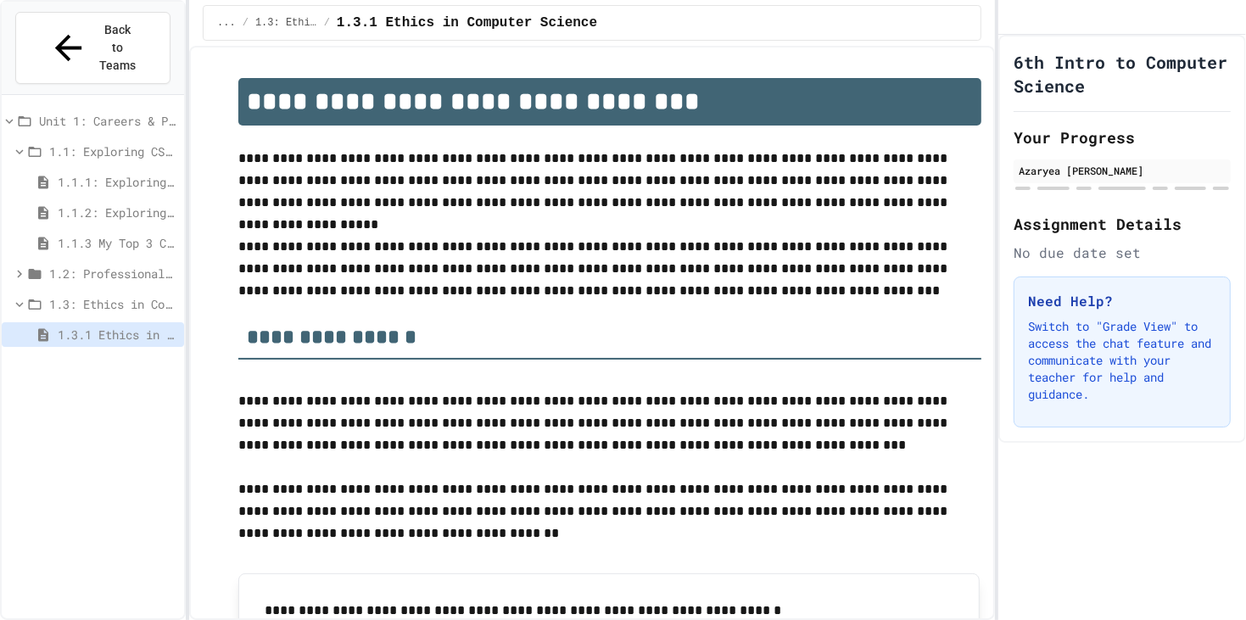
scroll to position [506, 0]
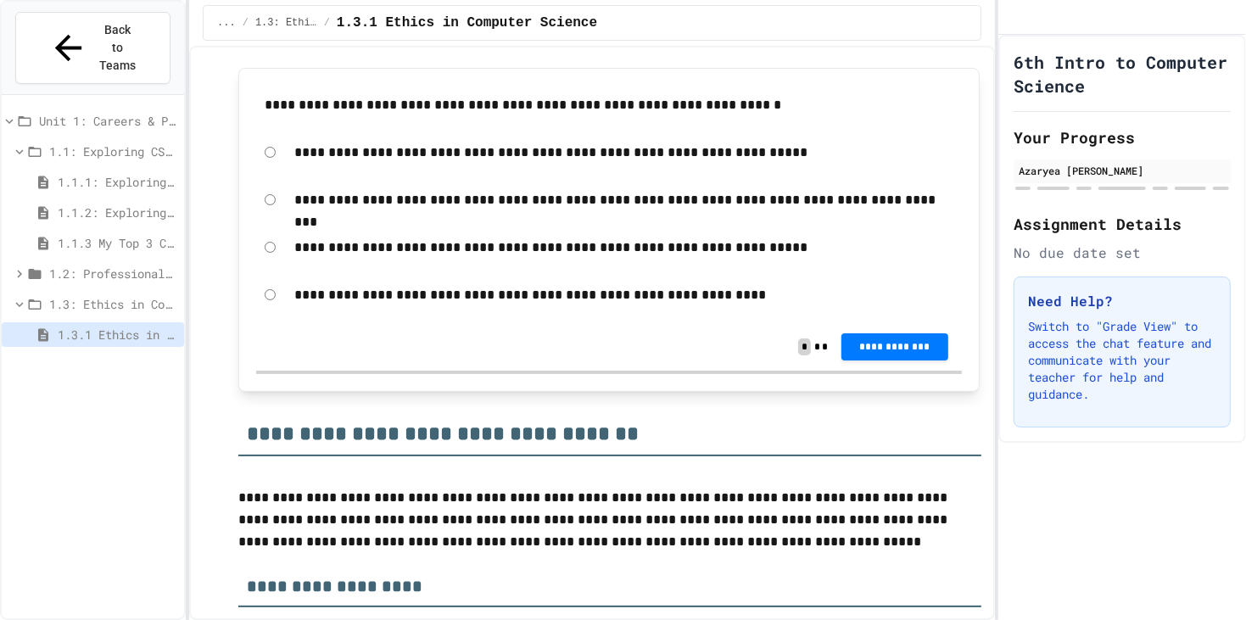
click at [595, 195] on p "**********" at bounding box center [624, 200] width 660 height 22
click at [857, 351] on button "**********" at bounding box center [895, 345] width 107 height 27
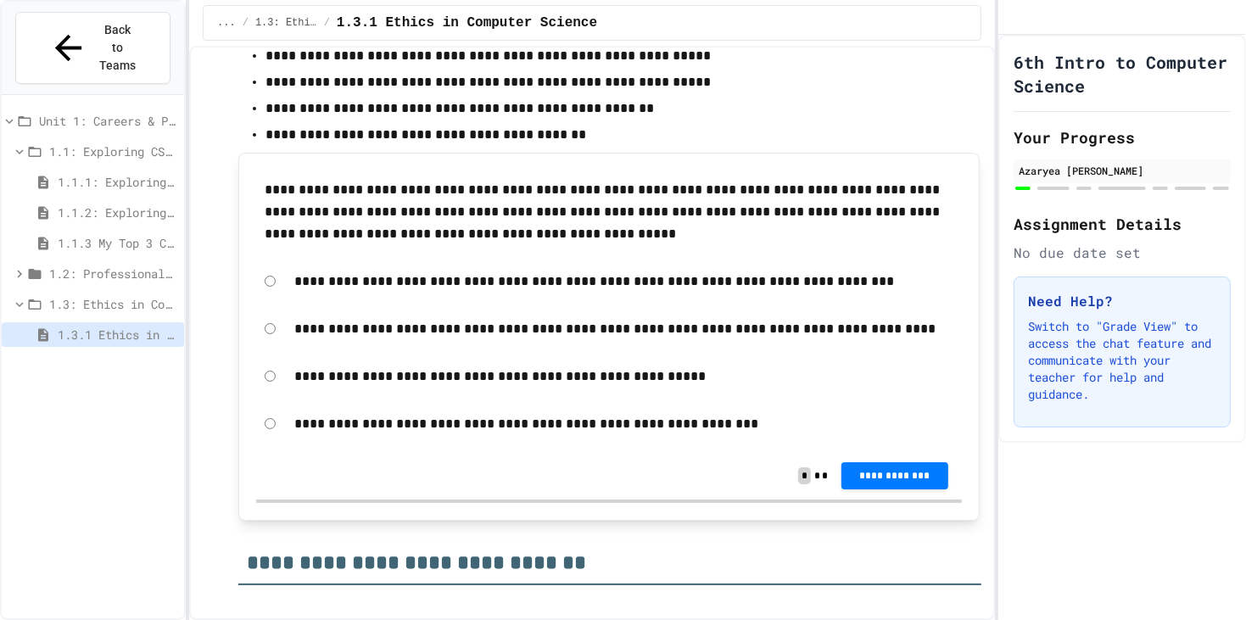
scroll to position [3643, 0]
click at [658, 309] on div "**********" at bounding box center [624, 328] width 677 height 39
click at [900, 467] on span "**********" at bounding box center [895, 474] width 80 height 14
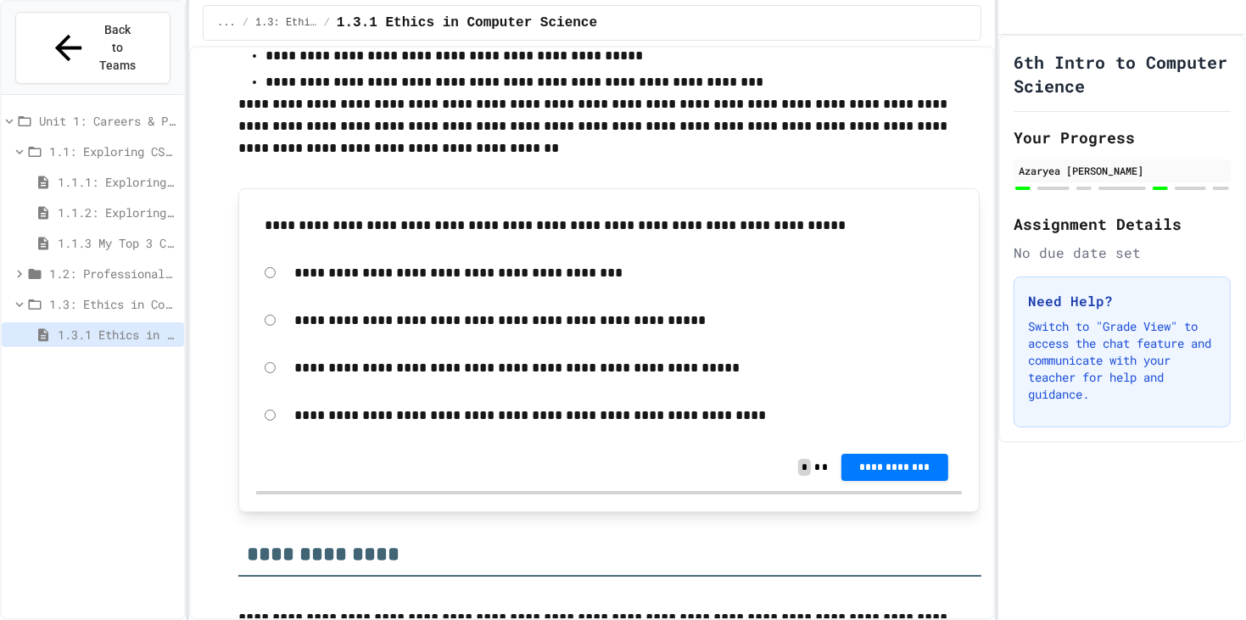
scroll to position [5323, 0]
click at [879, 460] on span "**********" at bounding box center [895, 467] width 80 height 14
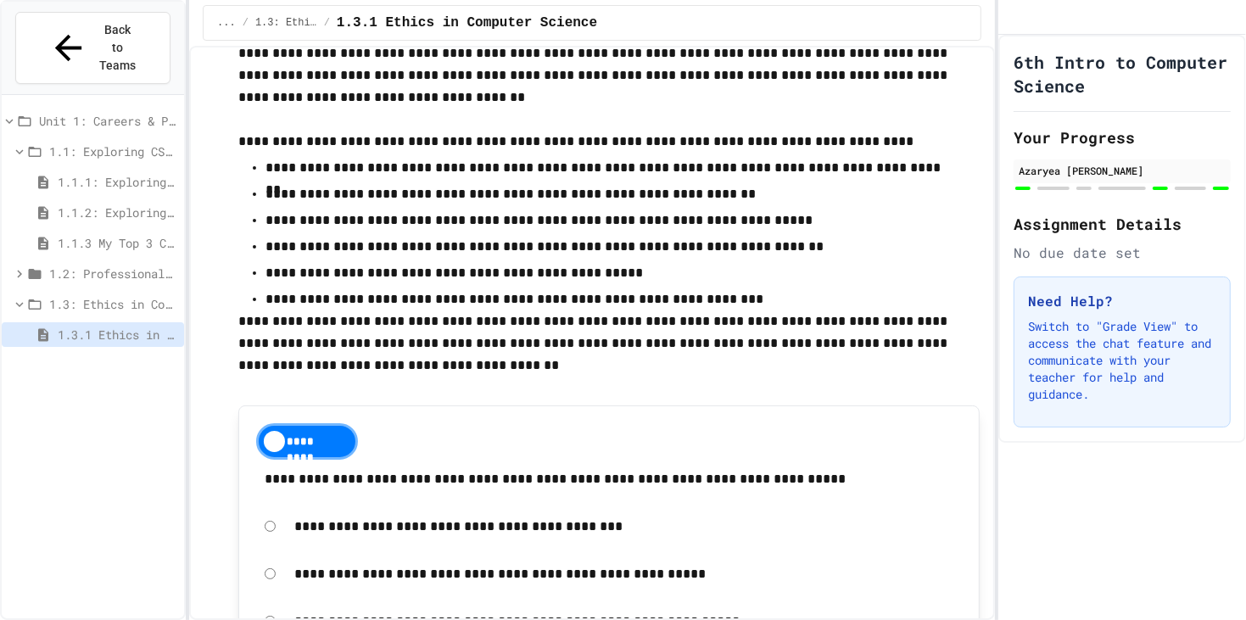
scroll to position [4957, 0]
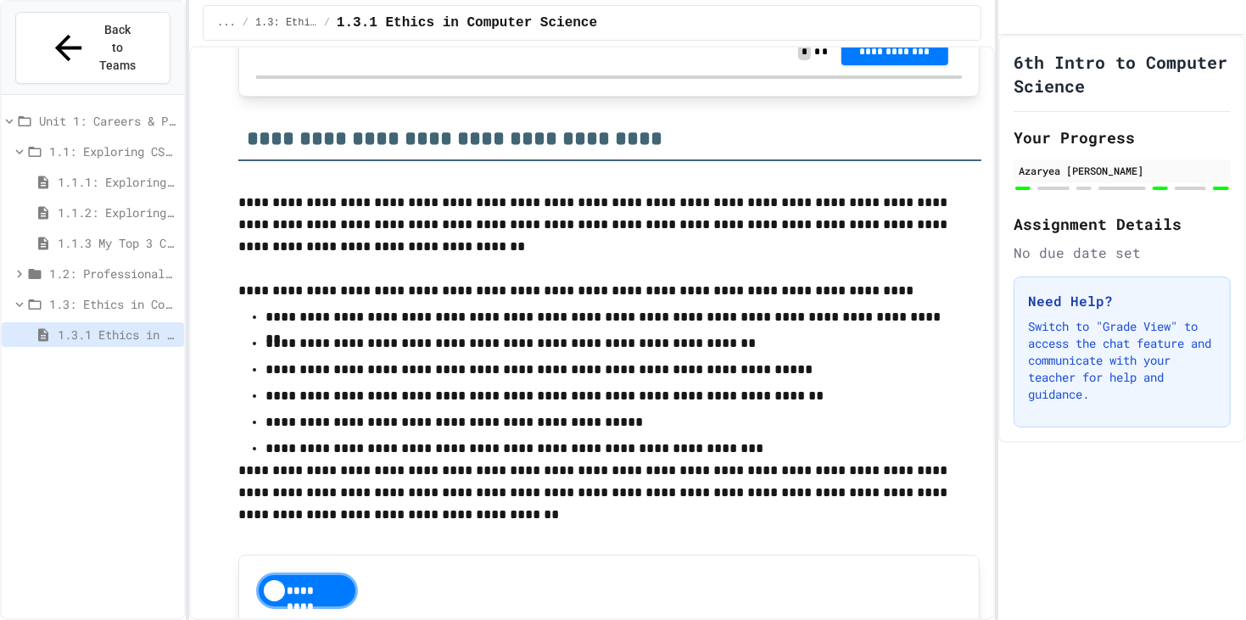
click at [69, 234] on span "1.1.3 My Top 3 CS Careers!" at bounding box center [118, 243] width 120 height 18
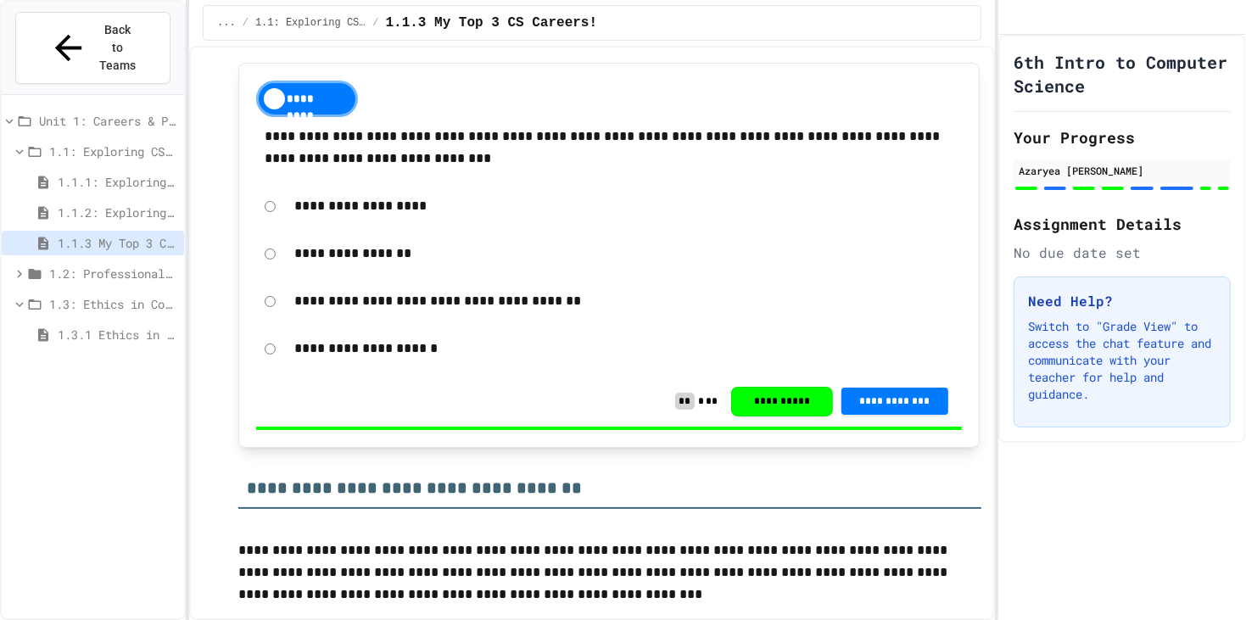
scroll to position [1300, 0]
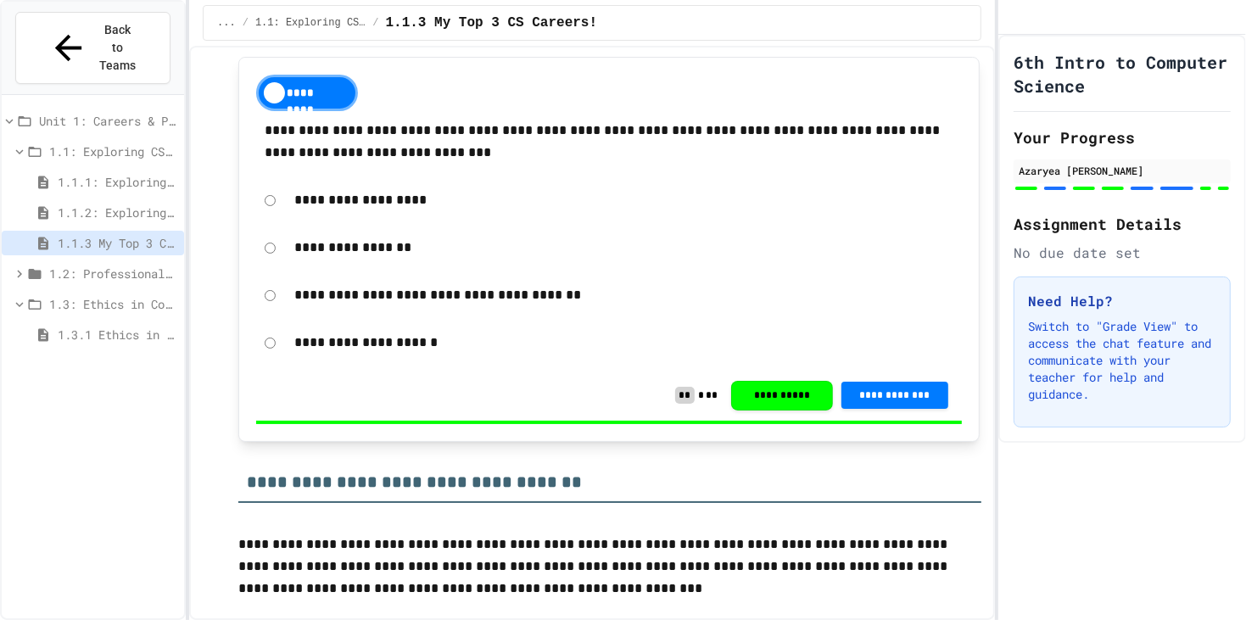
click at [120, 265] on span "1.2: Professional Communication" at bounding box center [113, 274] width 128 height 18
click at [123, 356] on span "1.2.3 Professional Communication Challenge" at bounding box center [118, 365] width 120 height 18
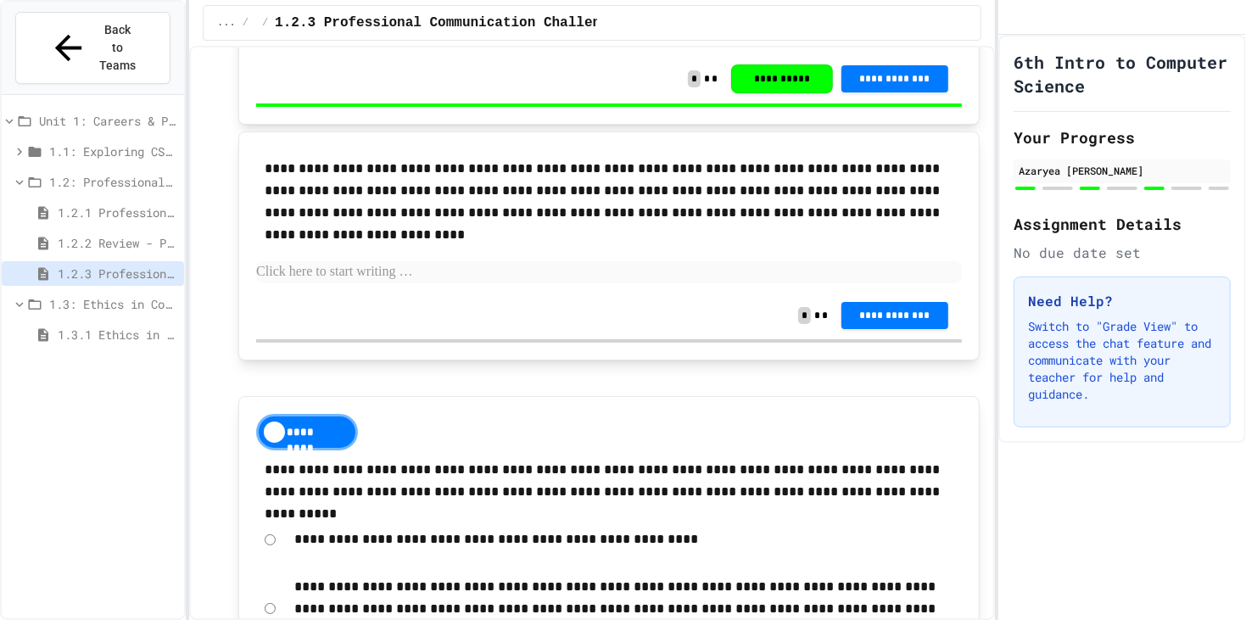
scroll to position [674, 0]
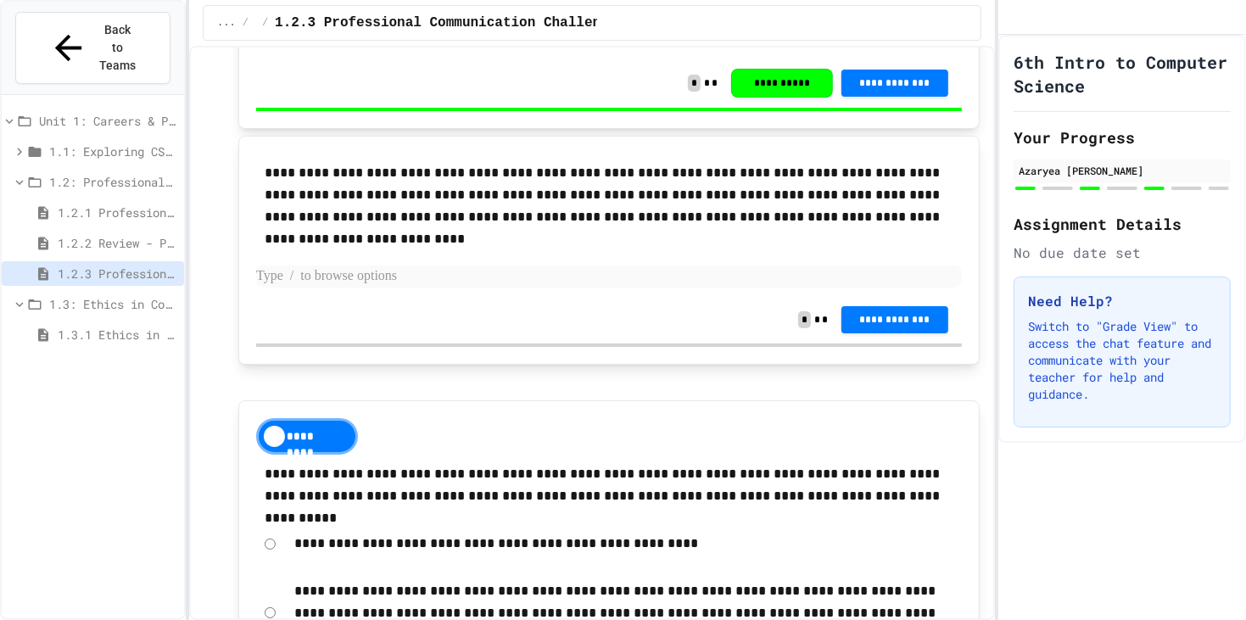
click at [385, 266] on p at bounding box center [609, 277] width 706 height 22
